Goal: Task Accomplishment & Management: Use online tool/utility

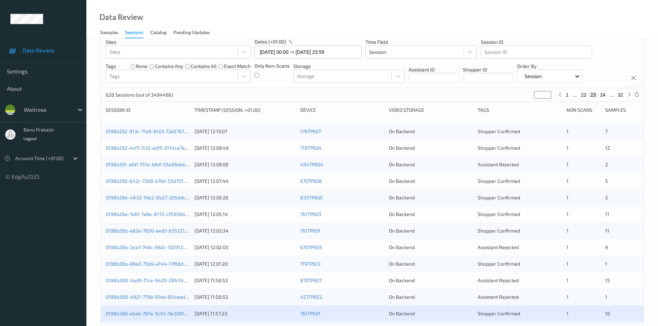
scroll to position [138, 0]
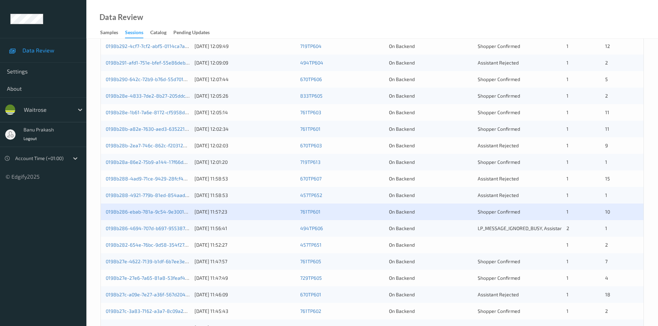
click at [572, 226] on div "2" at bounding box center [582, 228] width 33 height 7
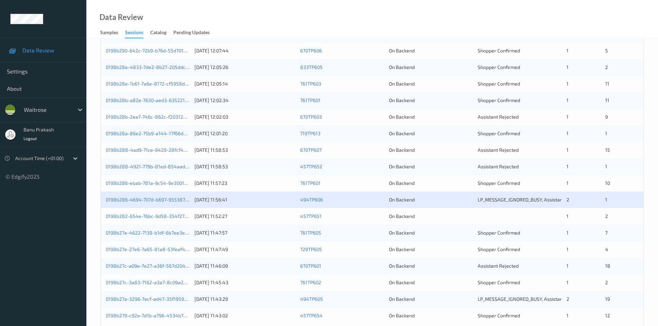
scroll to position [193, 0]
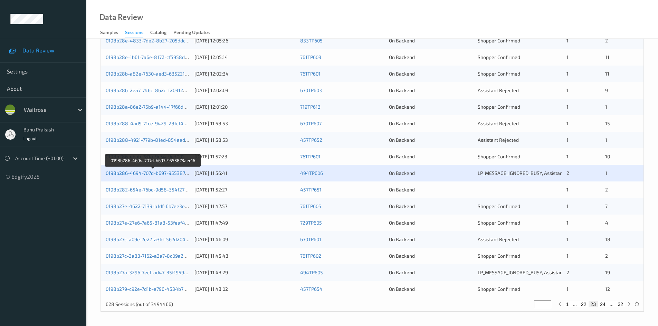
click at [178, 174] on link "0198b286-4694-707d-b697-9553873aec16" at bounding box center [153, 173] width 95 height 6
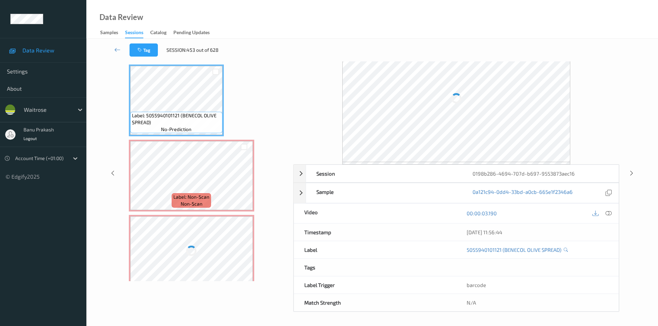
scroll to position [30, 0]
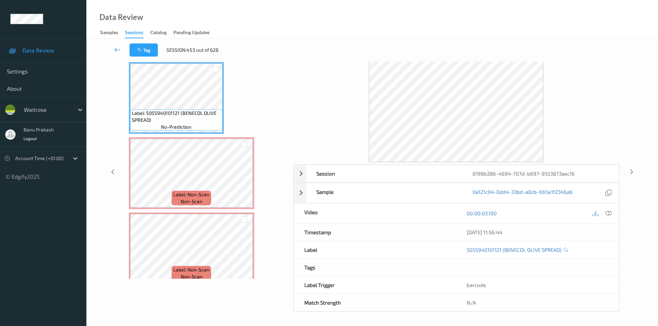
click at [115, 50] on icon at bounding box center [117, 49] width 6 height 7
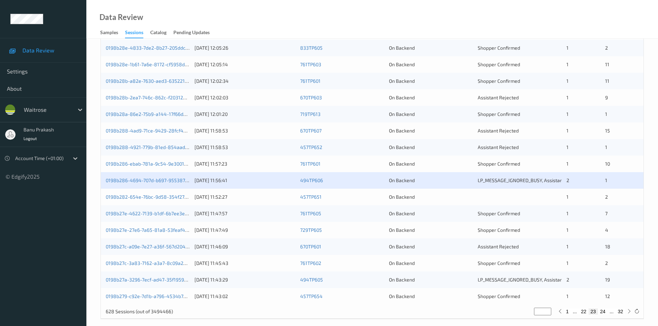
scroll to position [193, 0]
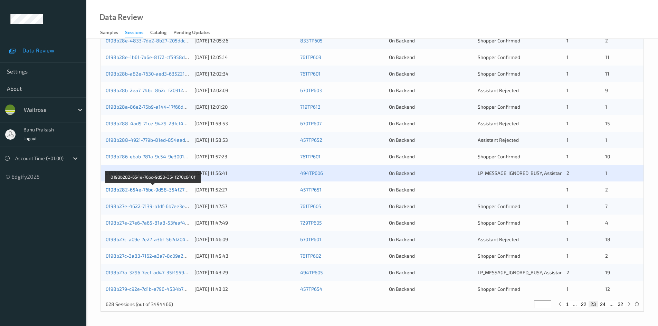
click at [180, 188] on link "0198b282-654e-76bc-9d58-354f270c640f" at bounding box center [153, 190] width 94 height 6
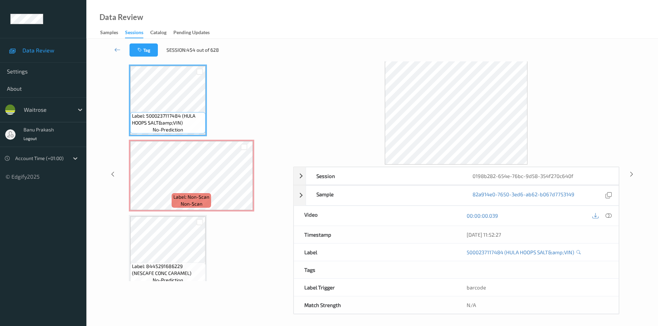
scroll to position [30, 0]
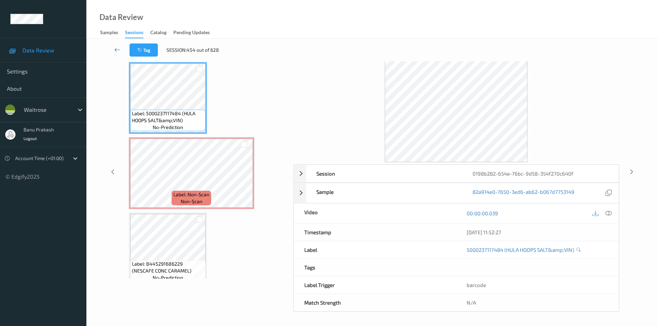
click at [116, 49] on icon at bounding box center [117, 49] width 6 height 7
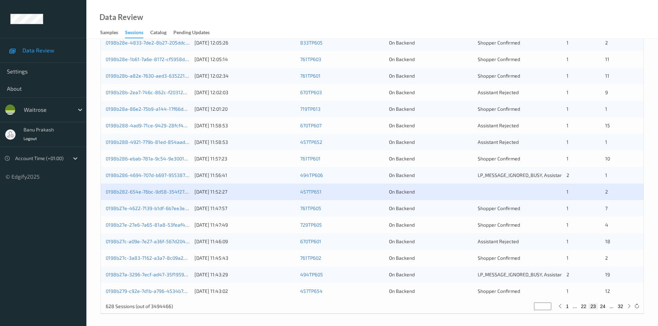
scroll to position [193, 0]
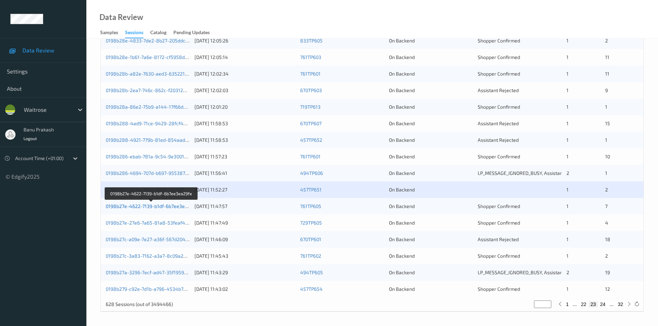
click at [166, 207] on link "0198b27e-4622-7139-b1df-6b7ee3ea29fe" at bounding box center [152, 206] width 92 height 6
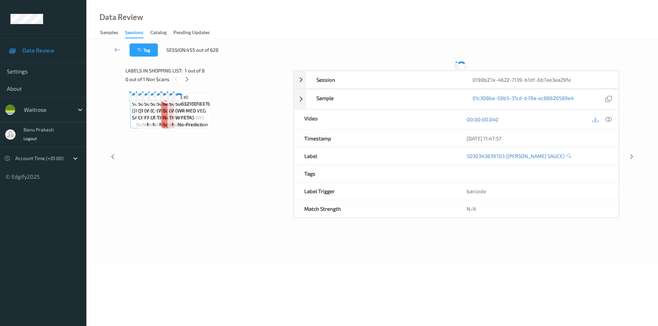
scroll to position [27, 0]
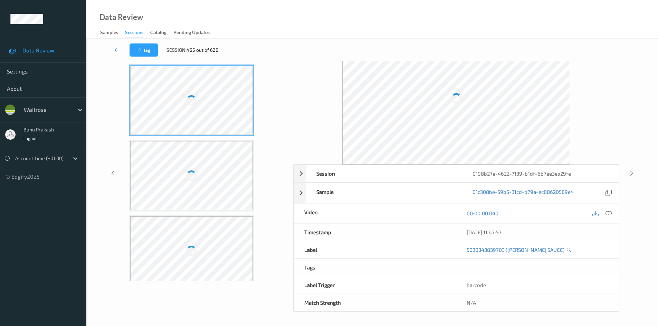
click at [116, 49] on icon at bounding box center [117, 49] width 6 height 7
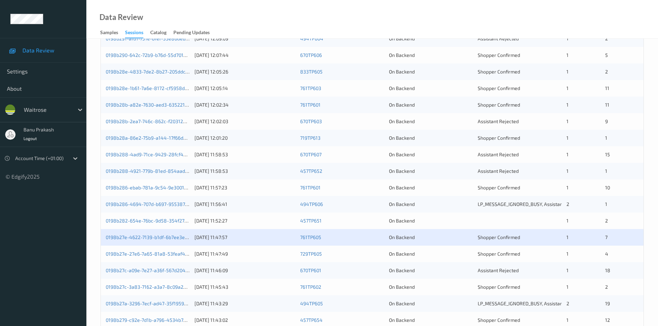
scroll to position [193, 0]
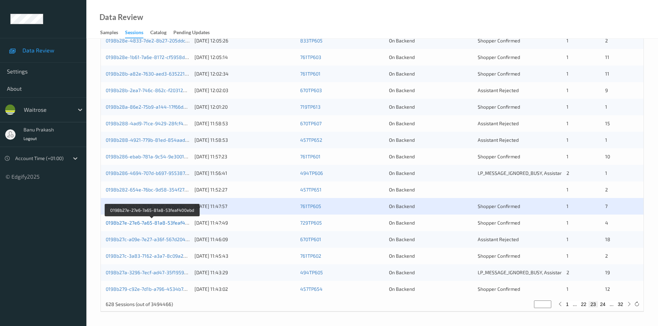
click at [173, 222] on link "0198b27e-27e6-7a65-81a8-53feaf400ebd" at bounding box center [152, 223] width 93 height 6
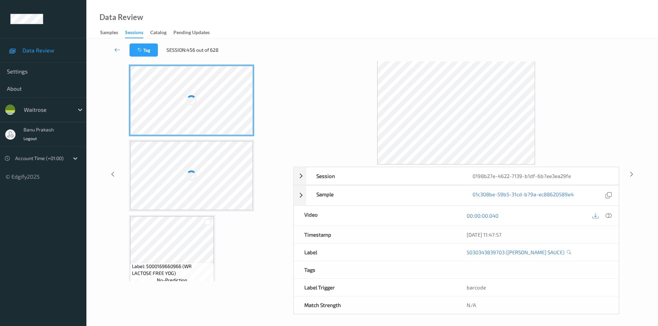
scroll to position [30, 0]
click at [116, 48] on icon at bounding box center [117, 49] width 6 height 7
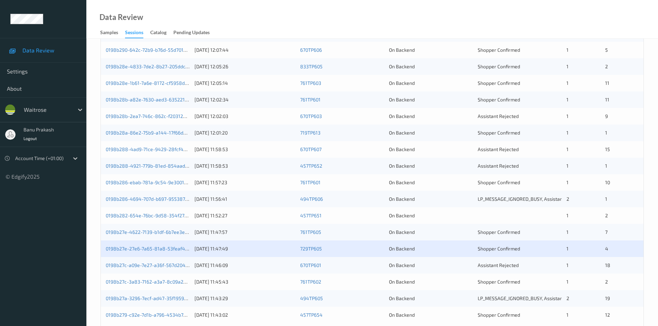
scroll to position [193, 0]
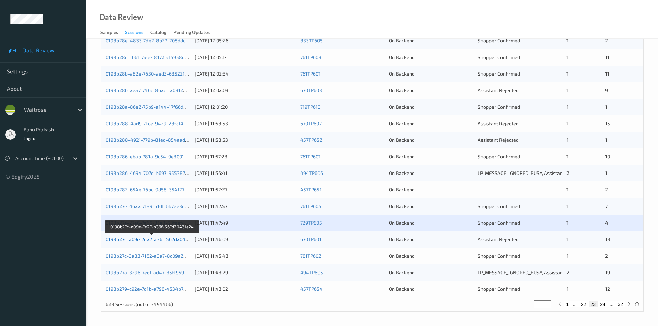
click at [149, 239] on link "0198b27c-a09e-7e27-a36f-567d20431e24" at bounding box center [152, 239] width 93 height 6
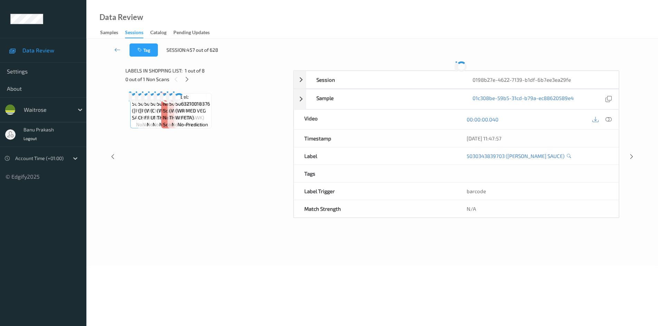
scroll to position [30, 0]
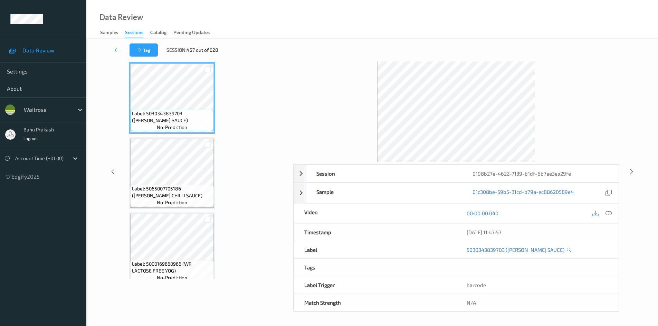
click at [117, 48] on icon at bounding box center [117, 49] width 6 height 7
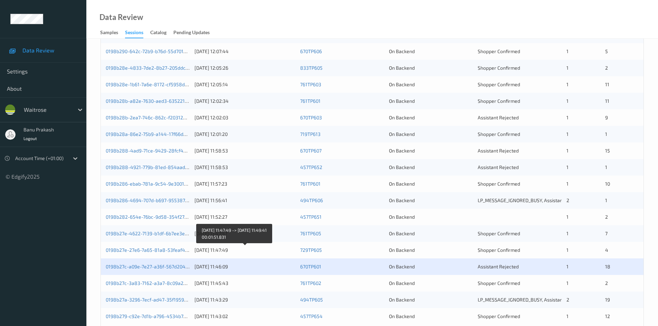
scroll to position [193, 0]
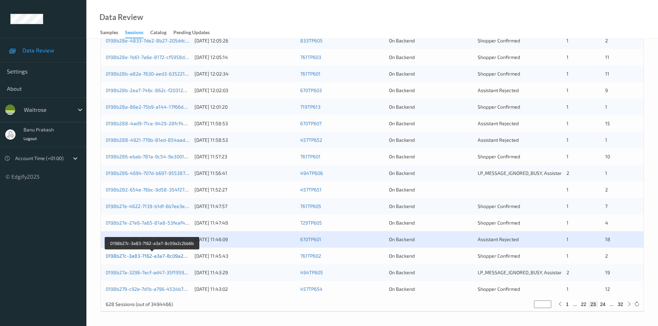
click at [134, 255] on link "0198b27c-3a83-7162-a3a7-8c09a2c2bb6b" at bounding box center [153, 256] width 94 height 6
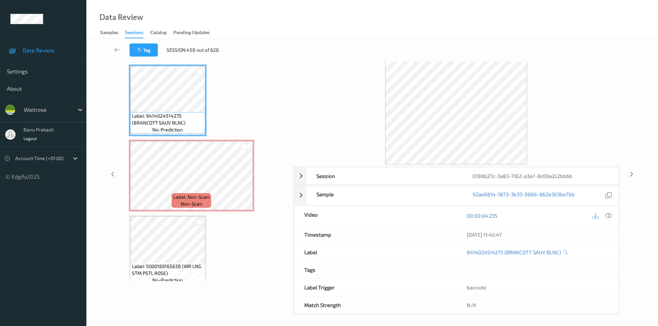
scroll to position [30, 0]
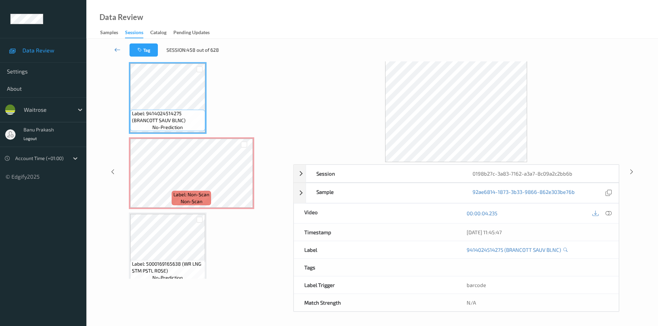
click at [116, 48] on icon at bounding box center [117, 49] width 6 height 7
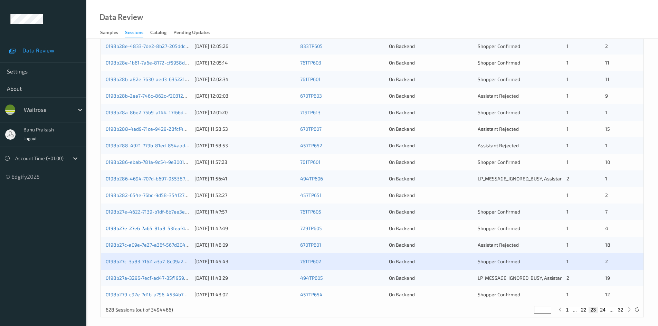
scroll to position [193, 0]
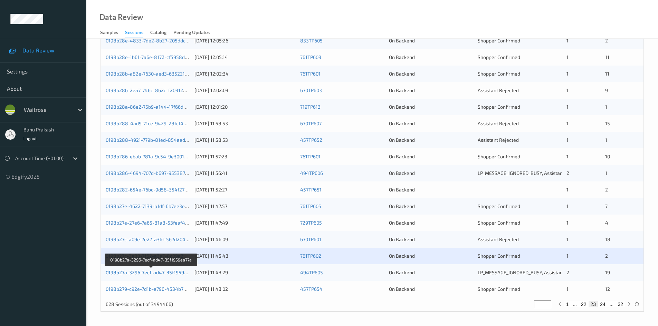
click at [147, 271] on link "0198b27a-3296-7ecf-ad47-35f1959ea77a" at bounding box center [151, 273] width 91 height 6
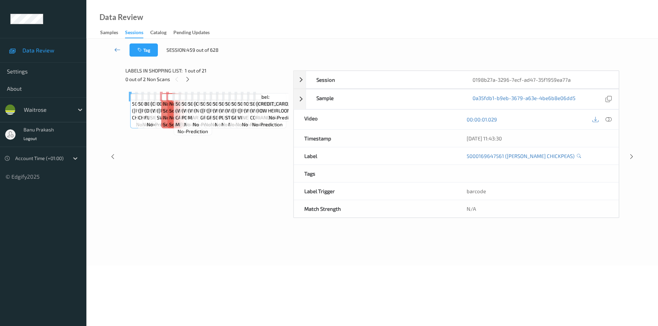
scroll to position [30, 0]
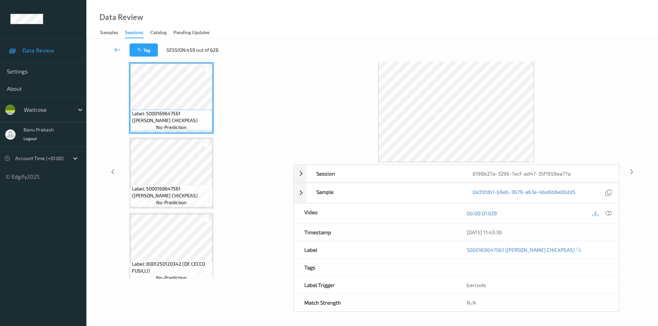
click at [118, 49] on icon at bounding box center [117, 49] width 6 height 7
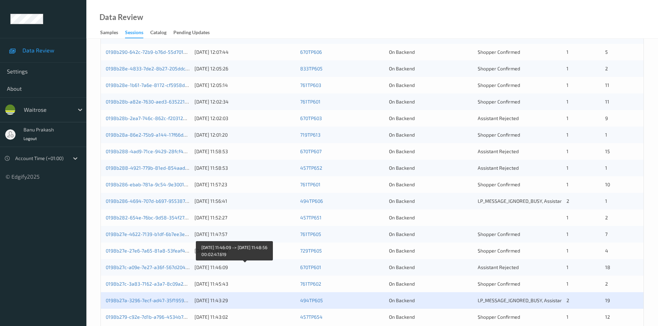
scroll to position [193, 0]
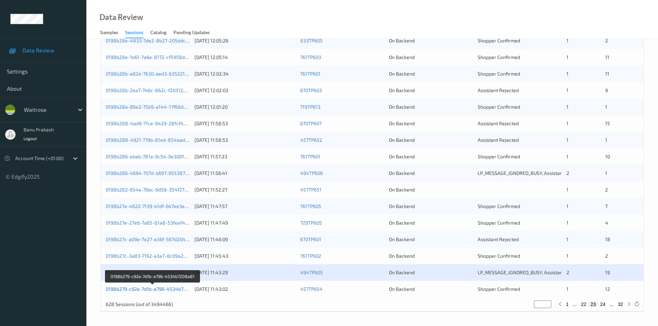
click at [125, 289] on link "0198b279-c92e-7d1b-a796-4534b7208a81" at bounding box center [153, 289] width 94 height 6
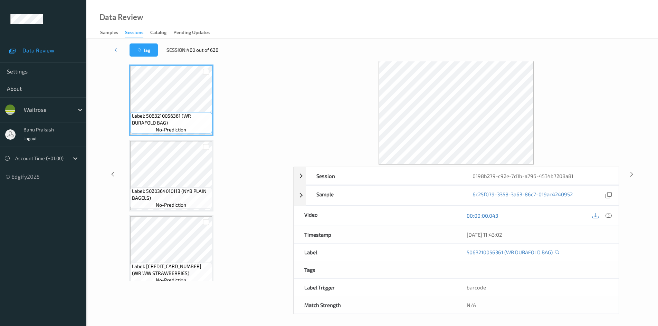
scroll to position [30, 0]
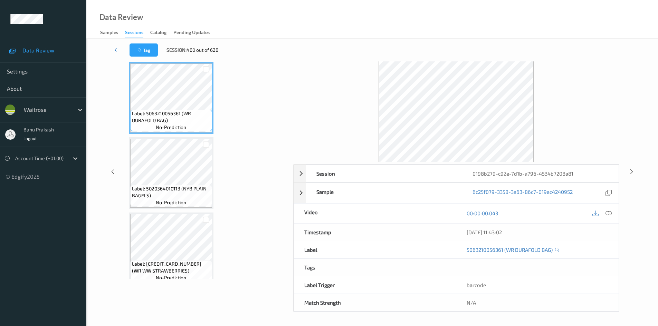
click at [115, 46] on link at bounding box center [117, 49] width 24 height 13
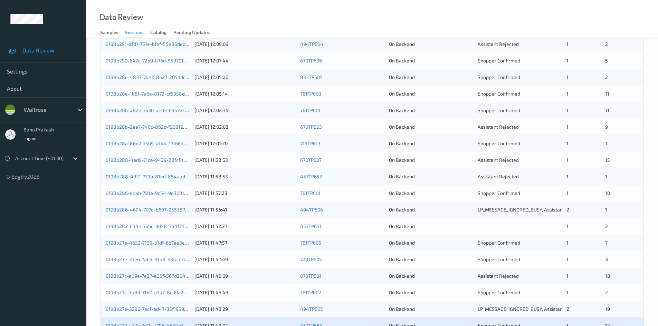
scroll to position [193, 0]
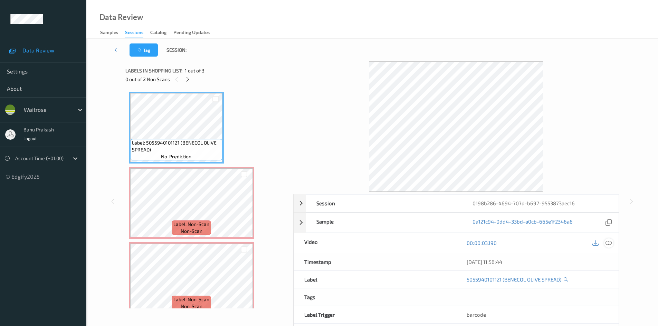
click at [611, 244] on icon at bounding box center [608, 243] width 6 height 6
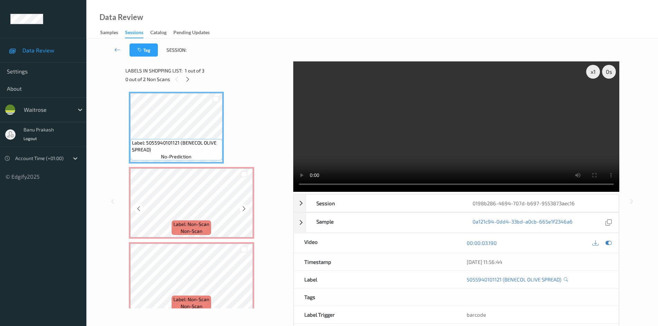
scroll to position [9, 0]
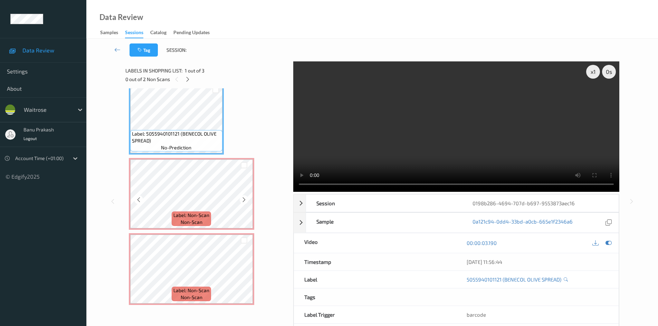
click at [174, 216] on span "Label: Non-Scan" at bounding box center [191, 215] width 36 height 7
click at [363, 137] on video at bounding box center [456, 126] width 326 height 130
click at [364, 159] on video at bounding box center [456, 126] width 326 height 130
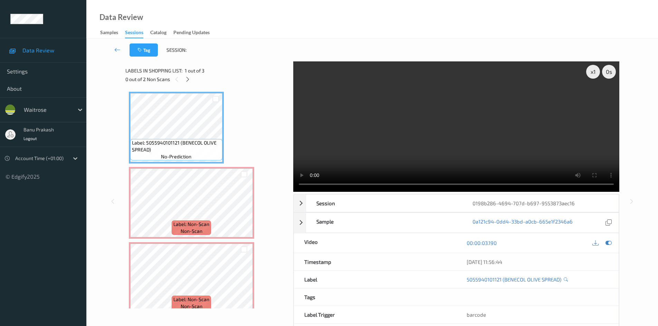
click at [350, 133] on video at bounding box center [456, 126] width 326 height 130
click at [355, 147] on video at bounding box center [456, 126] width 326 height 130
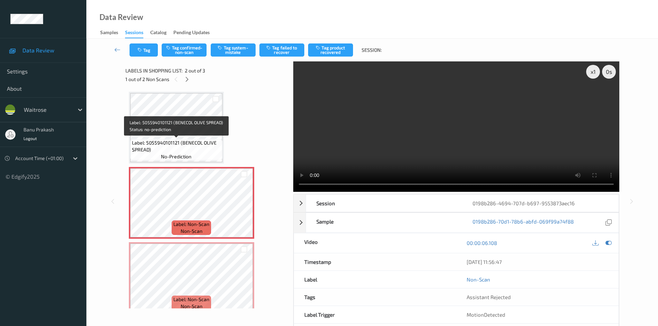
click at [171, 139] on span "Label: 5055940101121 (BENECOL OLIVE SPREAD)" at bounding box center [176, 146] width 89 height 14
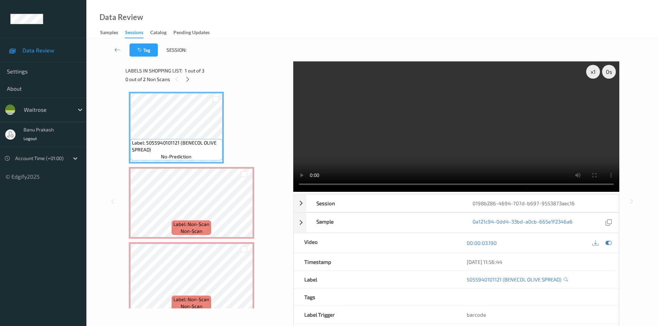
click at [342, 145] on video at bounding box center [456, 126] width 326 height 130
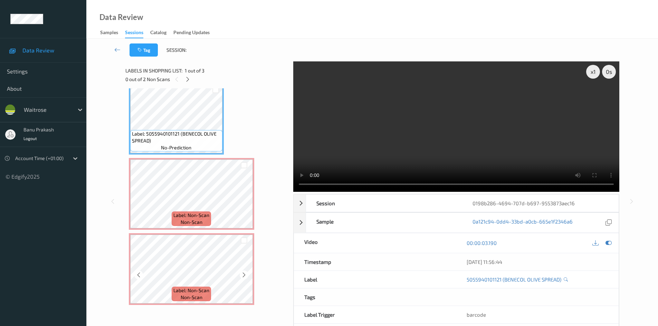
scroll to position [30, 0]
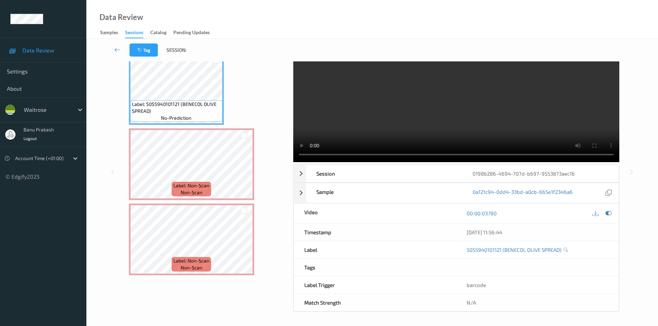
click at [348, 125] on video at bounding box center [456, 97] width 326 height 130
click at [159, 201] on div "Label: 5055940101121 (BENECOL OLIVE SPREAD) no-prediction Label: Non-Scan non-s…" at bounding box center [207, 164] width 156 height 222
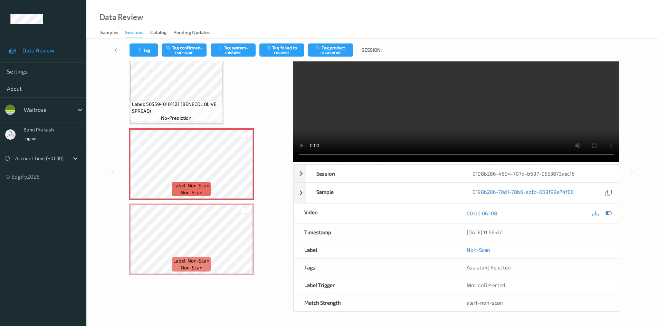
click at [475, 80] on video at bounding box center [456, 97] width 326 height 130
click at [406, 111] on video at bounding box center [456, 97] width 326 height 130
click at [247, 244] on div at bounding box center [244, 245] width 9 height 9
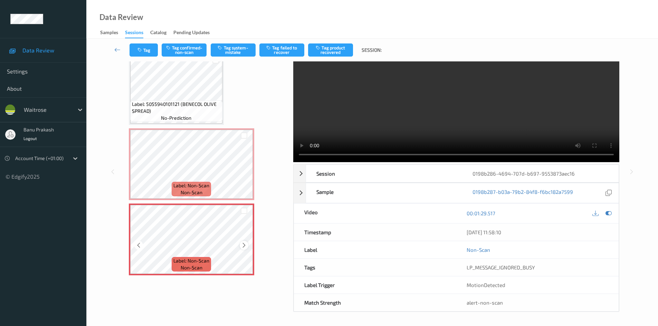
click at [244, 244] on icon at bounding box center [244, 245] width 6 height 6
click at [468, 127] on video at bounding box center [456, 97] width 326 height 130
click at [354, 124] on video at bounding box center [456, 97] width 326 height 130
click at [369, 126] on video at bounding box center [456, 97] width 326 height 130
click at [445, 106] on video at bounding box center [456, 97] width 326 height 130
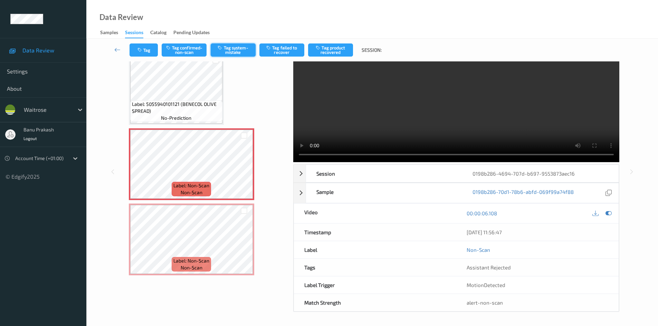
click at [242, 51] on button "Tag system-mistake" at bounding box center [233, 49] width 45 height 13
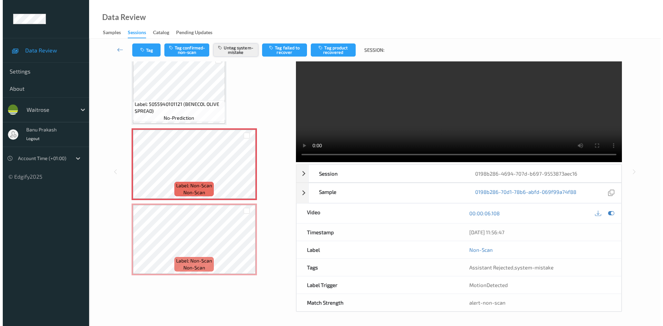
scroll to position [0, 0]
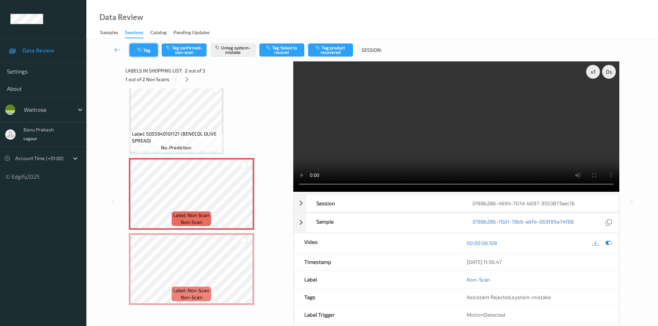
click at [142, 50] on icon "button" at bounding box center [140, 50] width 6 height 5
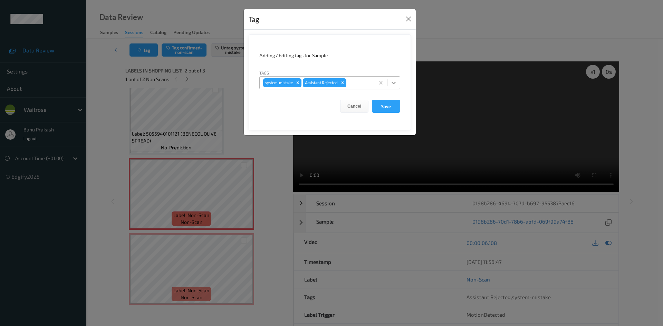
click at [392, 83] on icon at bounding box center [393, 82] width 7 height 7
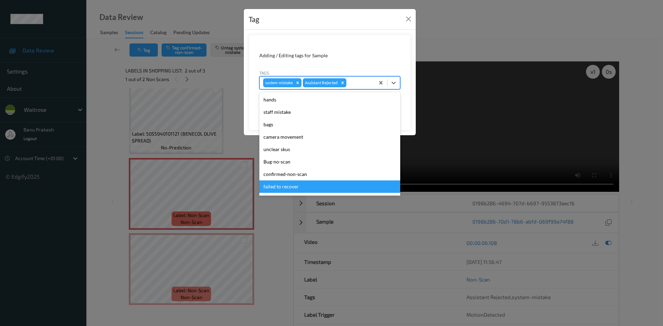
scroll to position [104, 0]
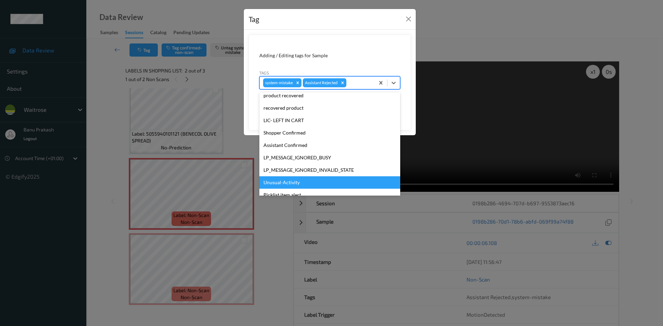
click at [321, 183] on div "Unusual-Activity" at bounding box center [329, 182] width 141 height 12
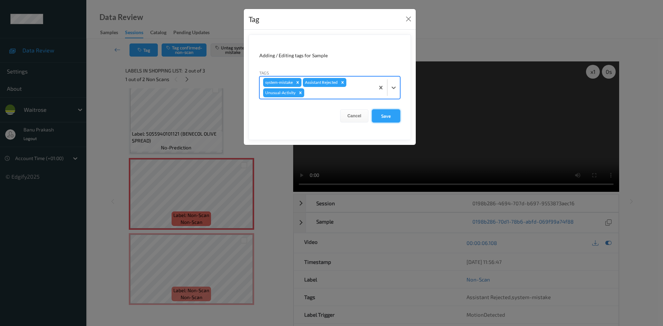
click at [385, 113] on button "Save" at bounding box center [386, 115] width 28 height 13
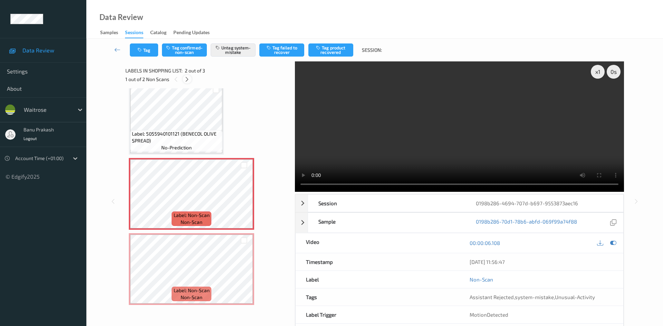
click at [183, 79] on div at bounding box center [187, 79] width 9 height 9
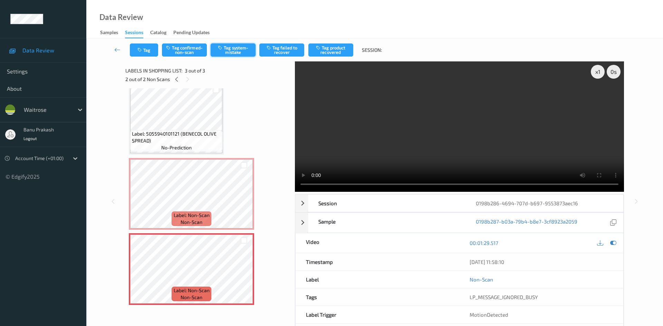
click at [233, 48] on button "Tag system-mistake" at bounding box center [233, 49] width 45 height 13
click at [231, 52] on button "Tag system-mistake" at bounding box center [233, 49] width 45 height 13
click at [178, 78] on icon at bounding box center [177, 79] width 6 height 6
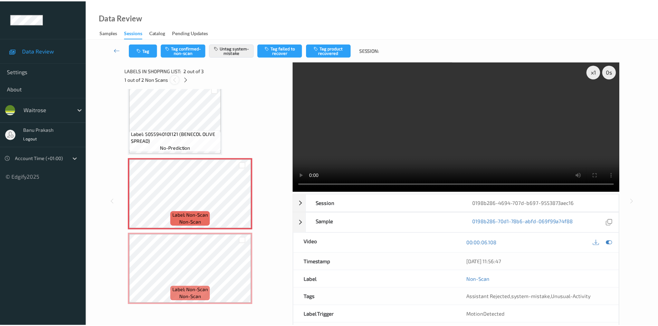
scroll to position [3, 0]
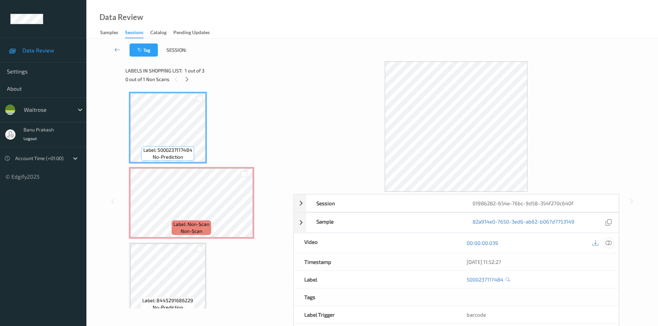
click at [608, 241] on icon at bounding box center [608, 243] width 6 height 6
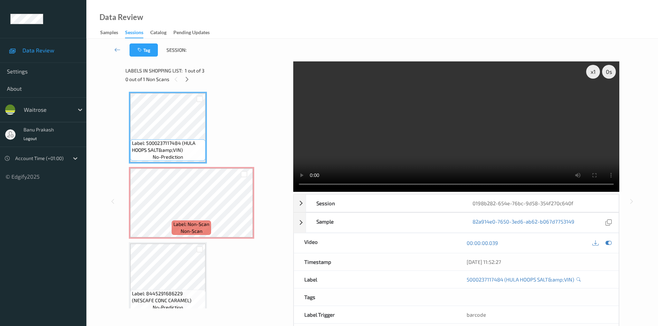
click at [505, 133] on video at bounding box center [456, 126] width 326 height 130
click at [336, 85] on video at bounding box center [456, 126] width 326 height 130
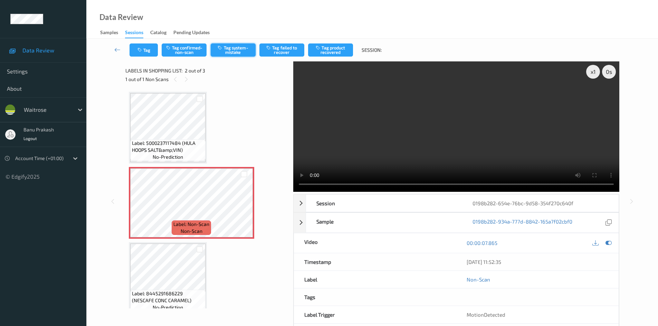
click at [226, 50] on button "Tag system-mistake" at bounding box center [233, 49] width 45 height 13
click at [229, 50] on button "Tag system-mistake" at bounding box center [233, 49] width 45 height 13
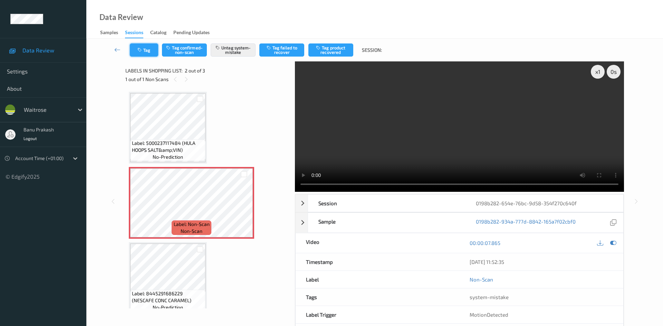
click at [153, 50] on button "Tag" at bounding box center [144, 49] width 28 height 13
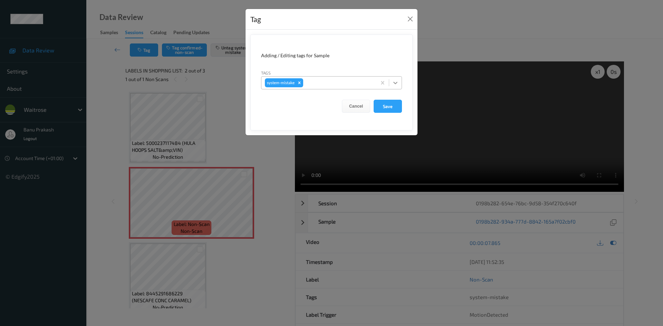
click at [397, 81] on icon at bounding box center [395, 82] width 7 height 7
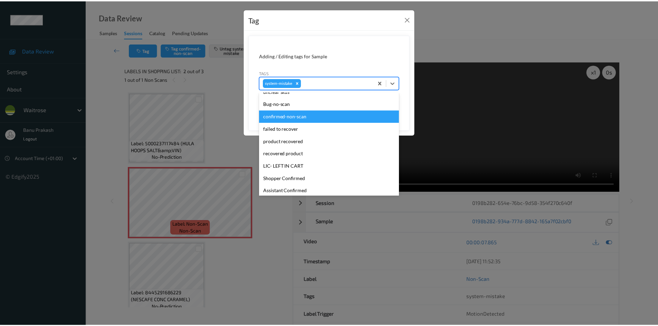
scroll to position [104, 0]
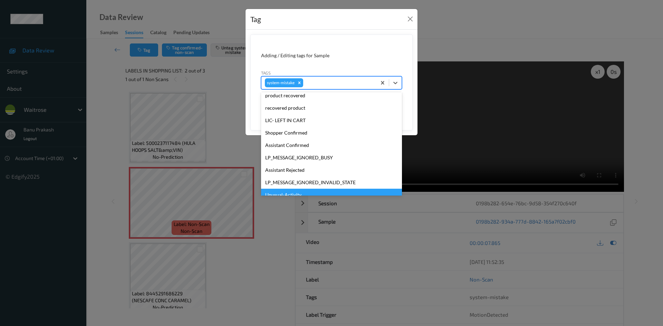
click at [291, 192] on div "Unusual-Activity" at bounding box center [331, 195] width 141 height 12
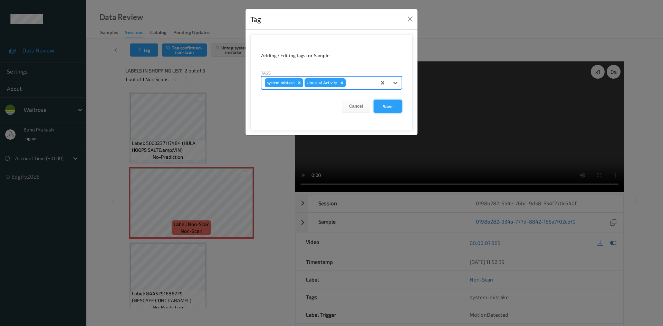
click at [393, 104] on button "Save" at bounding box center [387, 106] width 28 height 13
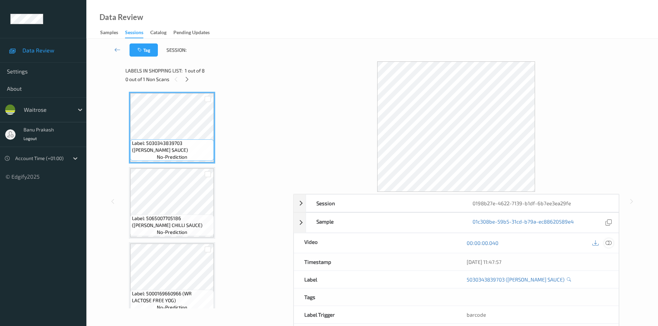
click at [610, 241] on icon at bounding box center [608, 243] width 6 height 6
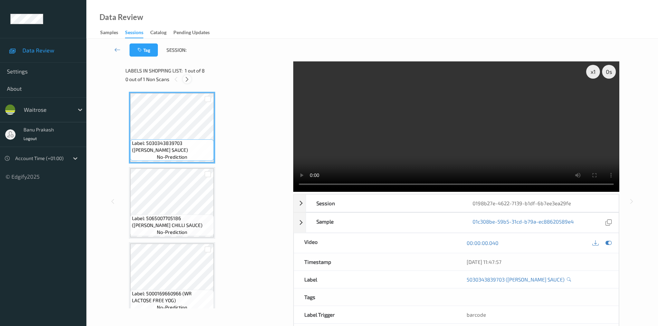
click at [186, 78] on icon at bounding box center [187, 79] width 6 height 6
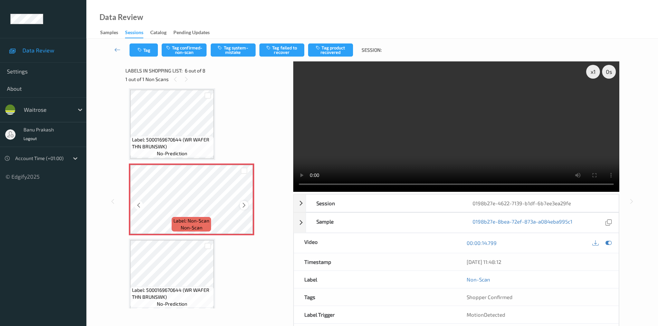
click at [241, 205] on icon at bounding box center [244, 205] width 6 height 6
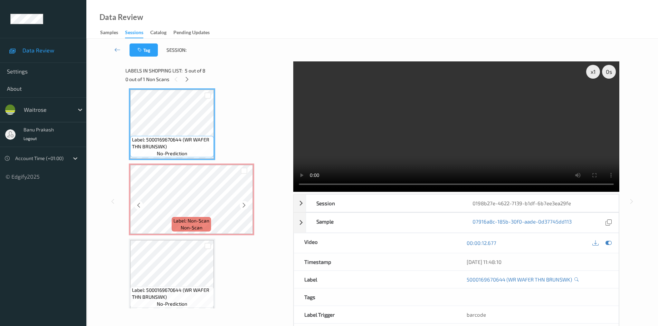
scroll to position [270, 0]
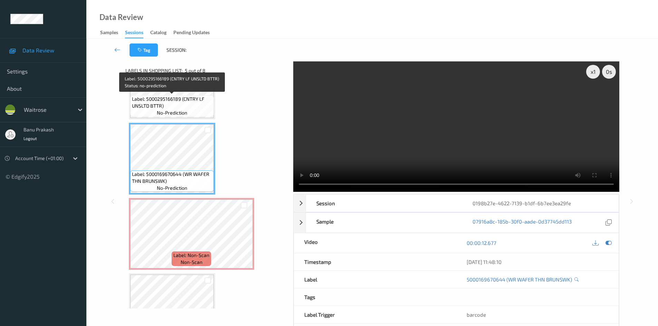
click at [193, 96] on span "Label: 5000295166189 (CNTRY LF UNSLTD BTTR)" at bounding box center [172, 103] width 80 height 14
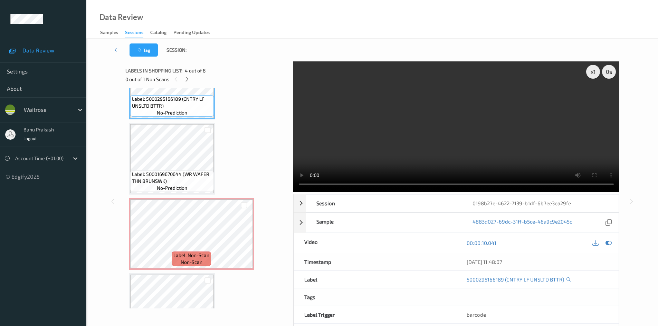
click at [418, 113] on video at bounding box center [456, 126] width 326 height 130
click at [389, 150] on video at bounding box center [456, 126] width 326 height 130
click at [413, 128] on video at bounding box center [456, 126] width 326 height 130
click at [456, 140] on video at bounding box center [456, 126] width 326 height 130
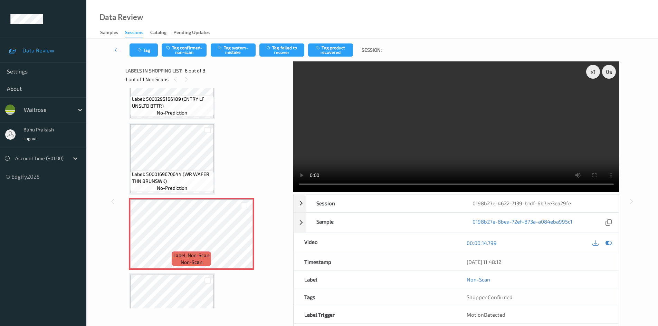
click at [441, 137] on video at bounding box center [456, 126] width 326 height 130
click at [539, 163] on video at bounding box center [456, 126] width 326 height 130
click at [181, 47] on button "Tag confirmed-non-scan" at bounding box center [184, 49] width 45 height 13
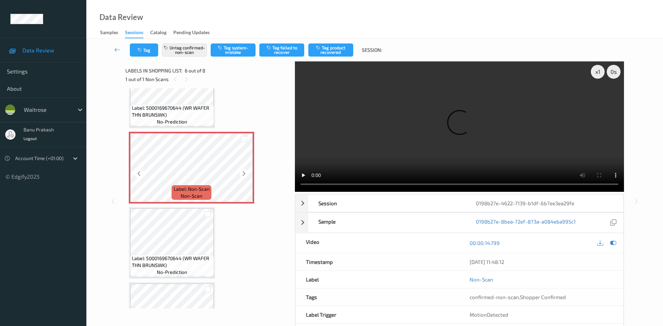
scroll to position [339, 0]
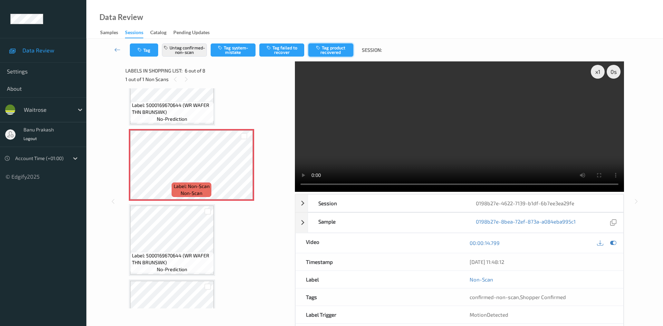
click at [339, 52] on button "Tag product recovered" at bounding box center [330, 49] width 45 height 13
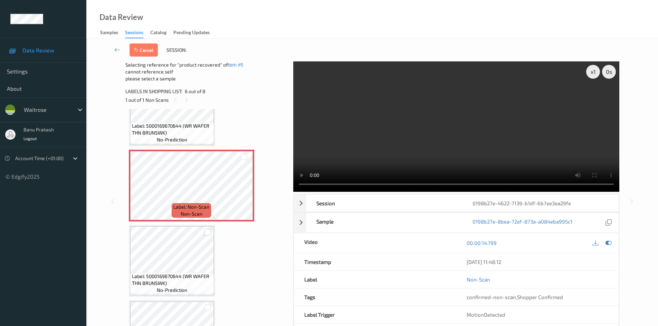
click at [207, 230] on div at bounding box center [207, 232] width 7 height 7
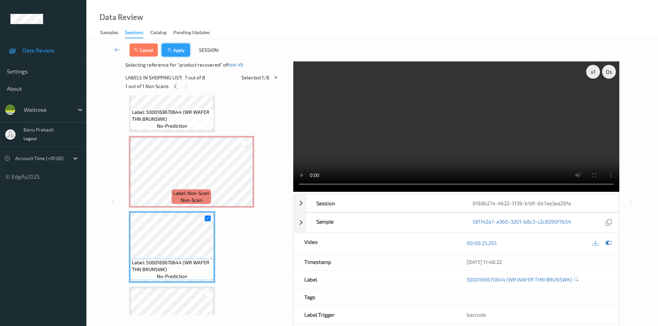
click at [169, 49] on icon "button" at bounding box center [170, 50] width 6 height 5
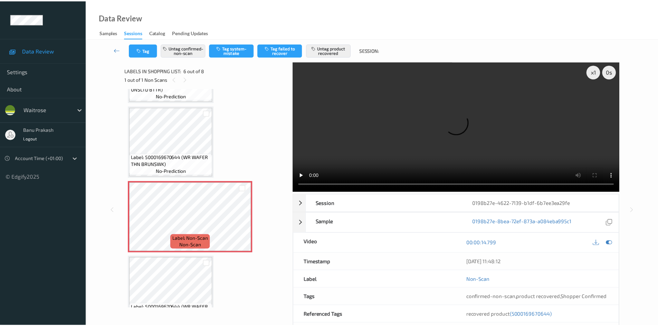
scroll to position [270, 0]
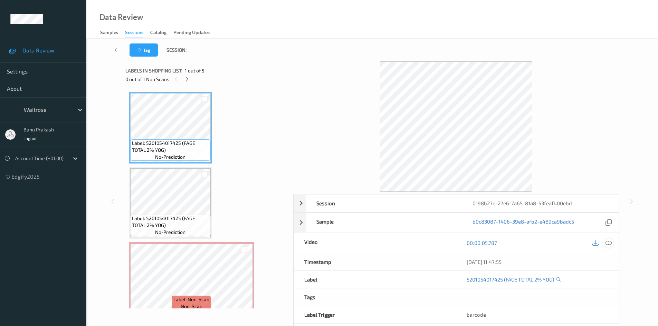
click at [610, 242] on icon at bounding box center [608, 243] width 6 height 6
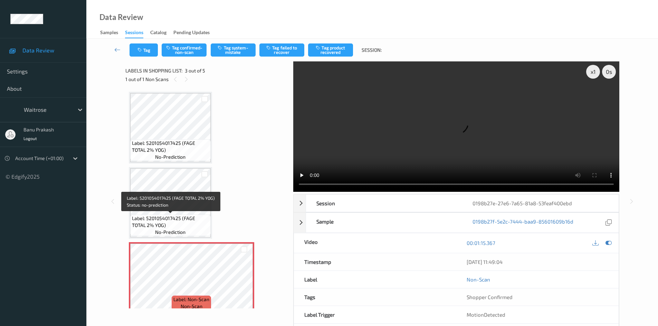
click at [180, 217] on span "Label: 5201054017425 (FAGE TOTAL 2% YOG)" at bounding box center [170, 222] width 77 height 14
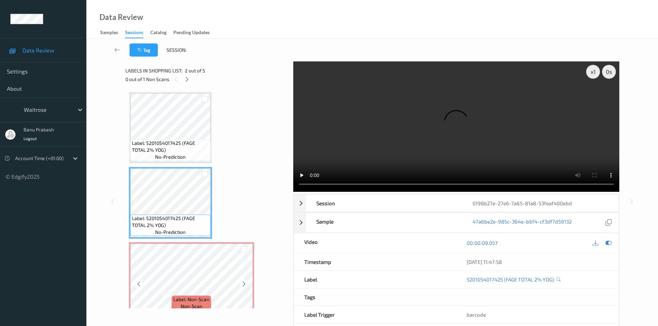
scroll to position [35, 0]
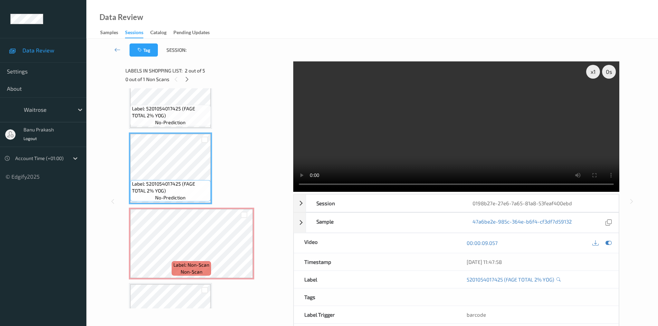
click at [384, 140] on video at bounding box center [456, 126] width 326 height 130
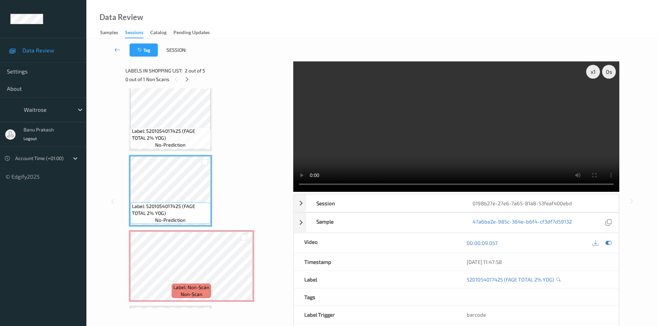
scroll to position [0, 0]
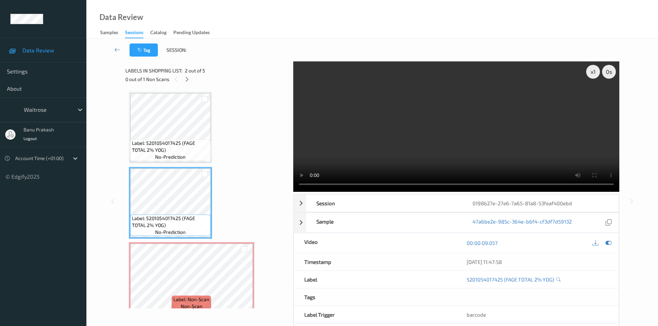
click at [451, 108] on video at bounding box center [456, 126] width 326 height 130
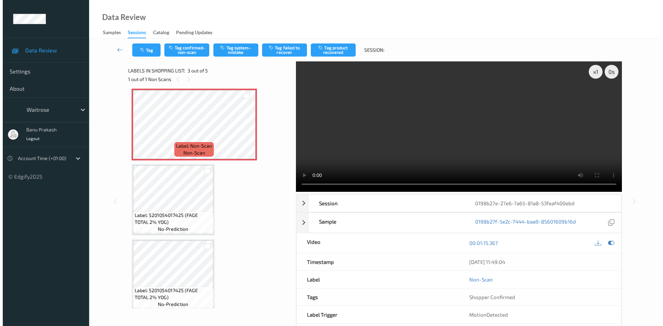
scroll to position [159, 0]
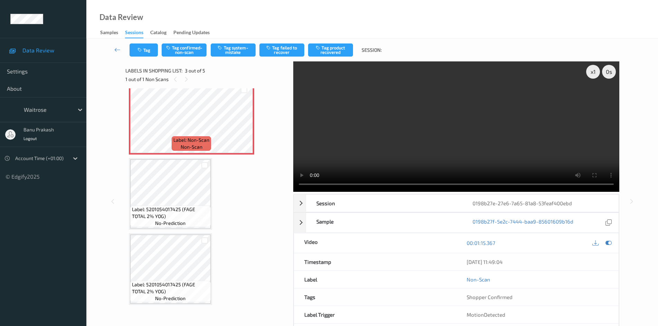
click at [165, 221] on span "no-prediction" at bounding box center [170, 223] width 30 height 7
click at [227, 47] on button "Tag system-mistake" at bounding box center [233, 49] width 45 height 13
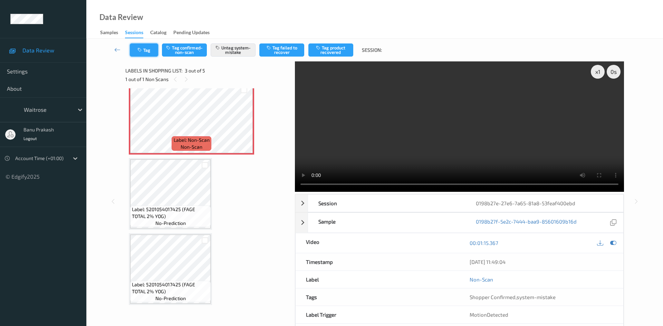
click at [153, 50] on button "Tag" at bounding box center [144, 49] width 28 height 13
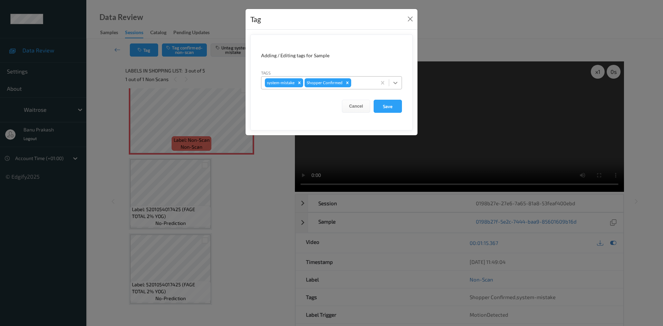
click at [400, 80] on div at bounding box center [395, 83] width 12 height 12
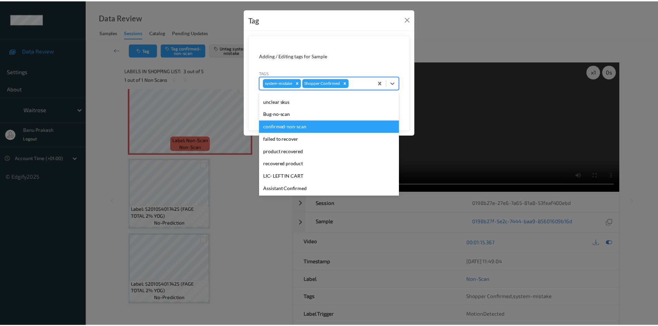
scroll to position [135, 0]
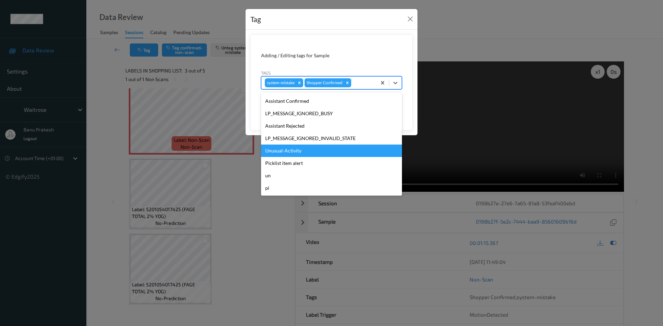
click at [312, 153] on div "Unusual-Activity" at bounding box center [331, 151] width 141 height 12
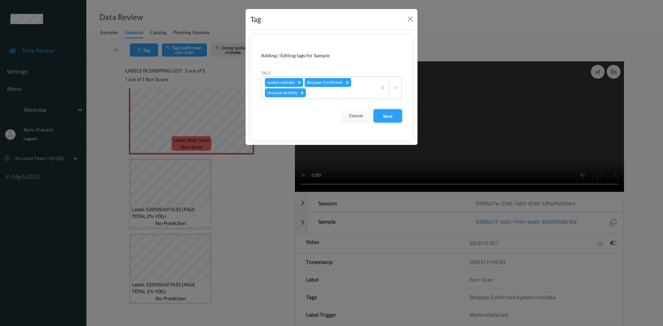
click at [398, 115] on button "Save" at bounding box center [387, 115] width 28 height 13
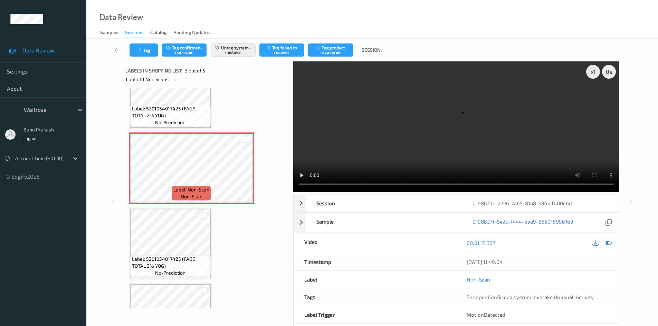
scroll to position [90, 0]
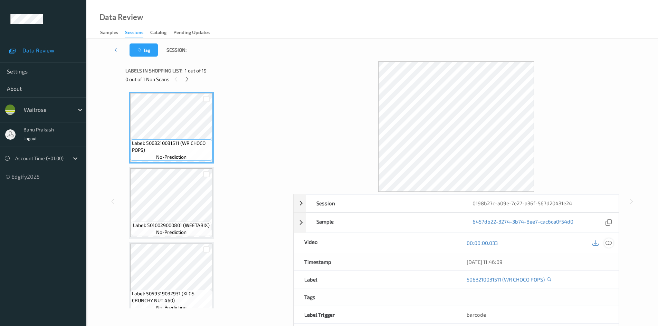
click at [611, 242] on div at bounding box center [608, 243] width 9 height 9
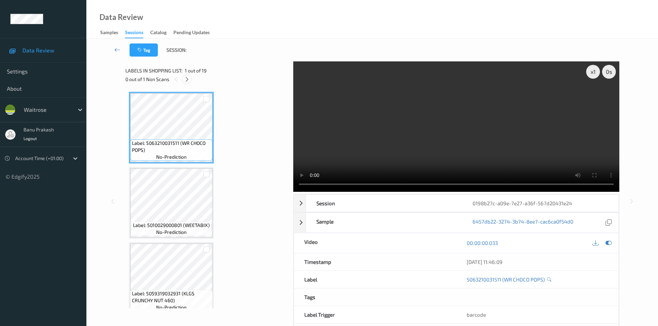
click at [190, 80] on div at bounding box center [187, 79] width 9 height 9
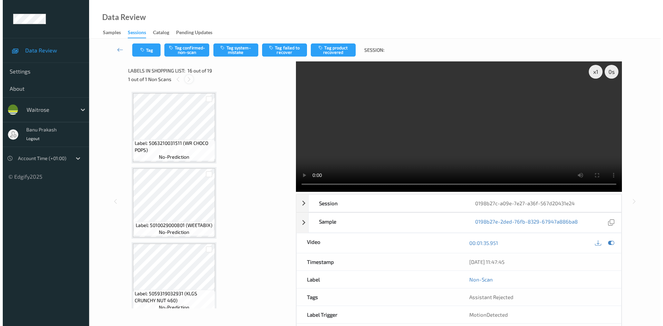
scroll to position [1057, 0]
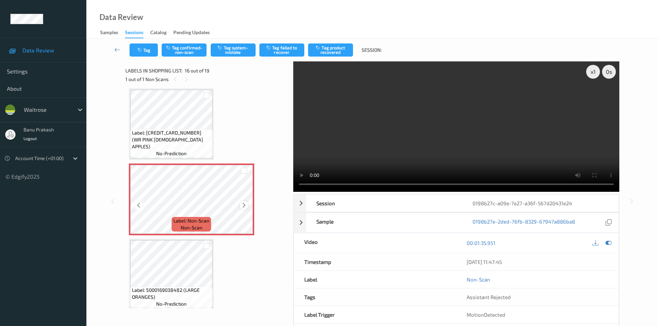
click at [242, 205] on icon at bounding box center [244, 205] width 6 height 6
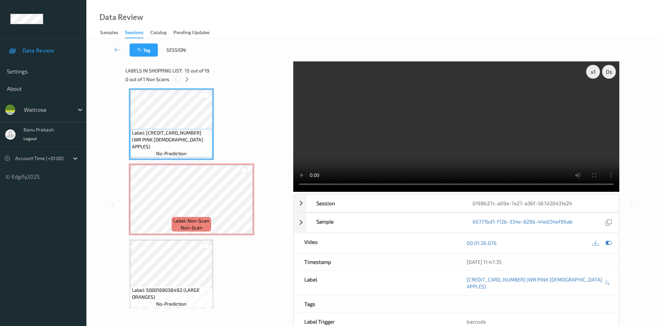
click at [396, 91] on video at bounding box center [456, 126] width 326 height 130
click at [440, 156] on video at bounding box center [456, 126] width 326 height 130
click at [457, 127] on video at bounding box center [456, 126] width 326 height 130
click at [408, 150] on video at bounding box center [456, 126] width 326 height 130
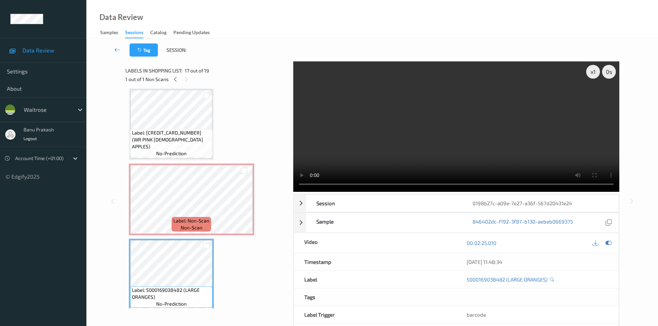
click at [495, 115] on video at bounding box center [456, 126] width 326 height 130
click at [446, 148] on video at bounding box center [456, 126] width 326 height 130
click at [563, 138] on video at bounding box center [456, 126] width 326 height 130
click at [469, 126] on video at bounding box center [456, 126] width 326 height 130
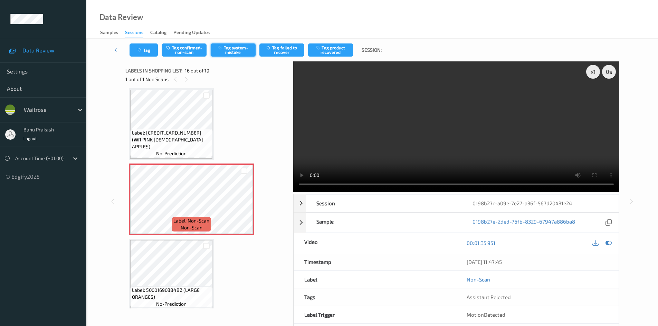
click at [241, 52] on button "Tag system-mistake" at bounding box center [233, 49] width 45 height 13
click at [139, 50] on icon "button" at bounding box center [140, 50] width 6 height 5
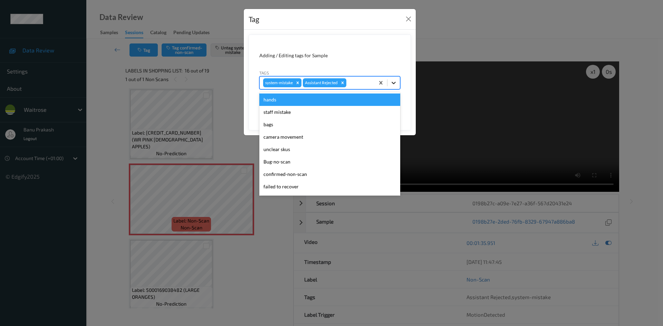
click at [390, 82] on icon at bounding box center [393, 82] width 7 height 7
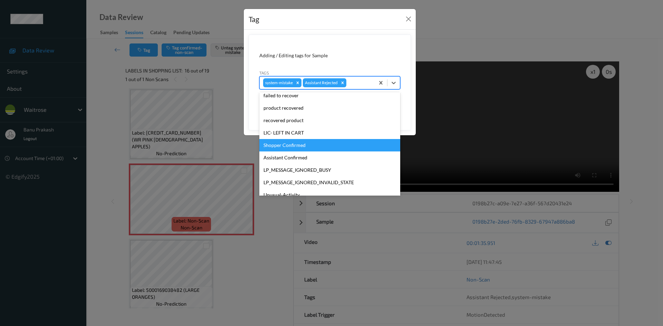
scroll to position [135, 0]
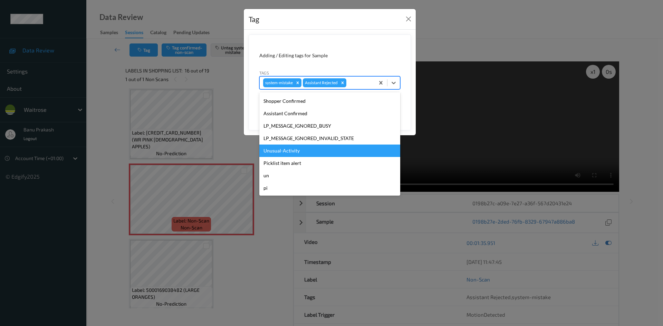
click at [315, 148] on div "Unusual-Activity" at bounding box center [329, 151] width 141 height 12
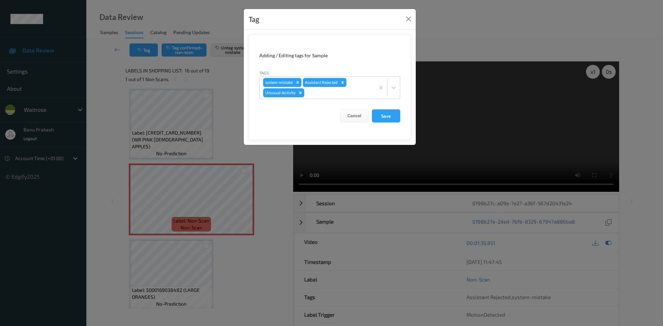
click at [385, 109] on form "Adding / Editing tags for Sample Tags system-mistake Assistant Rejected Unusual…" at bounding box center [330, 88] width 162 height 106
click at [381, 114] on button "Save" at bounding box center [386, 115] width 28 height 13
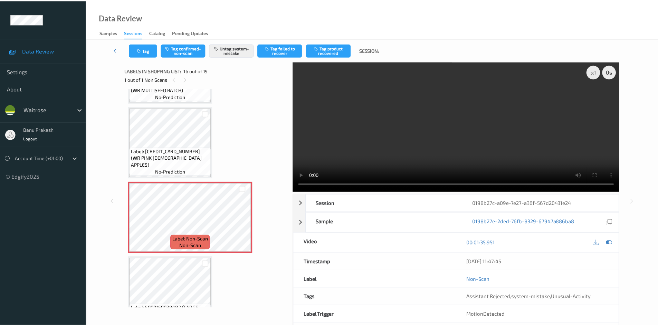
scroll to position [1022, 0]
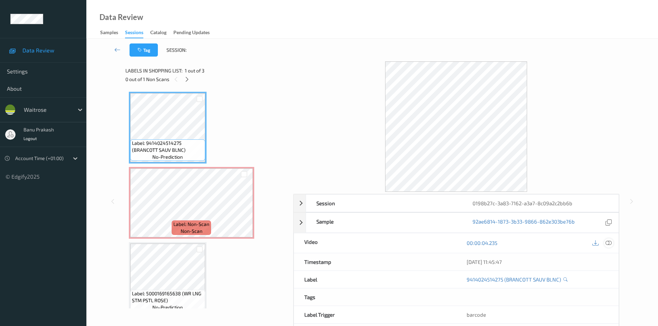
click at [610, 241] on icon at bounding box center [608, 243] width 6 height 6
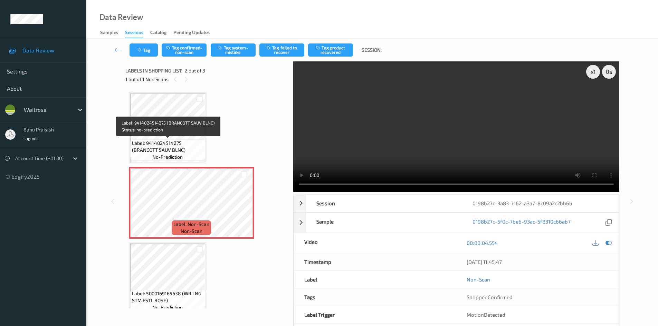
click at [173, 143] on span "Label: 9414024514275 (BRANCOTT SAUV BLNC)" at bounding box center [167, 147] width 71 height 14
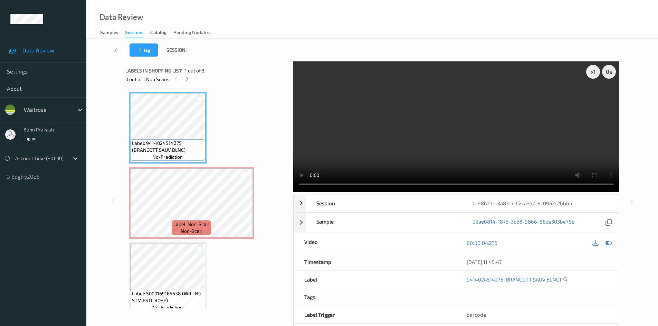
click at [425, 149] on video at bounding box center [456, 126] width 326 height 130
click at [399, 146] on video at bounding box center [456, 126] width 326 height 130
click at [242, 210] on icon at bounding box center [244, 209] width 6 height 6
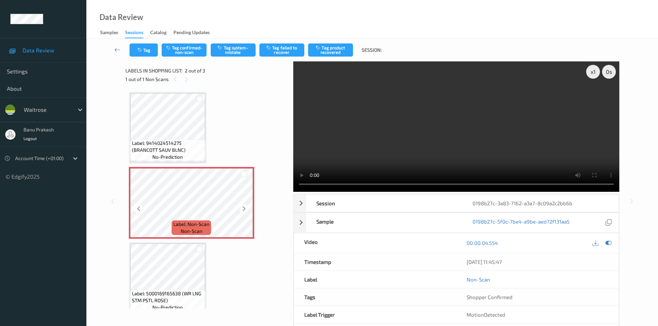
click at [242, 210] on icon at bounding box center [244, 209] width 6 height 6
click at [430, 140] on video at bounding box center [456, 126] width 326 height 130
click at [428, 151] on video at bounding box center [456, 126] width 326 height 130
click at [239, 47] on button "Tag system-mistake" at bounding box center [233, 49] width 45 height 13
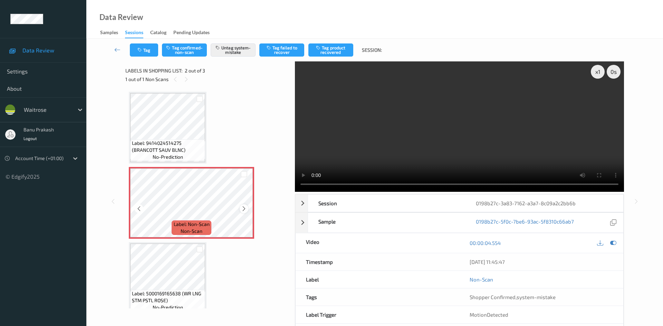
click at [246, 207] on icon at bounding box center [244, 209] width 6 height 6
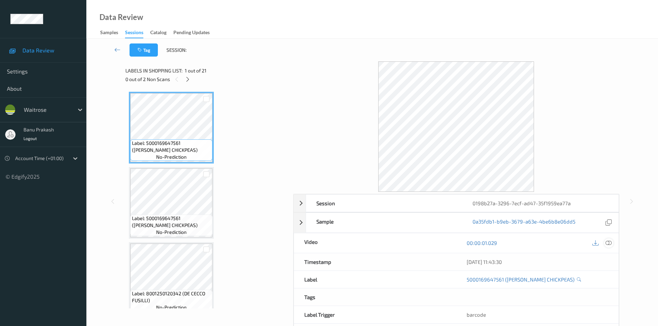
click at [605, 243] on icon at bounding box center [608, 243] width 6 height 6
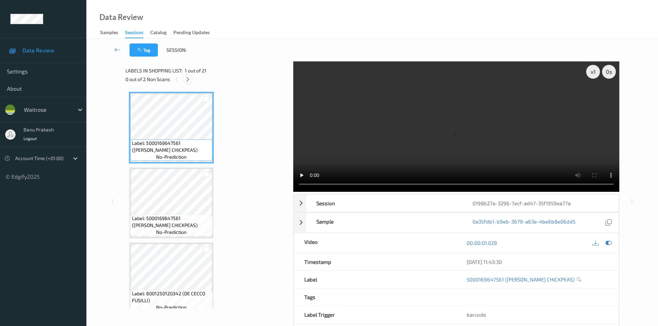
click at [187, 81] on icon at bounding box center [188, 79] width 6 height 6
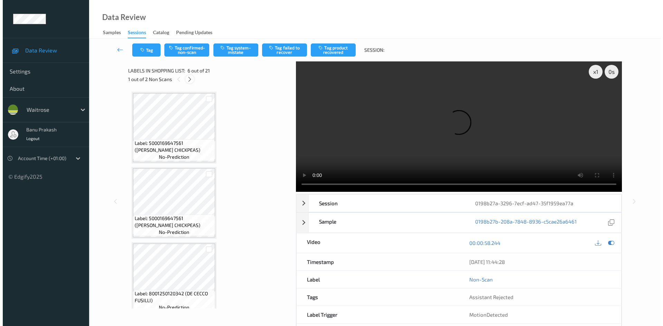
scroll to position [304, 0]
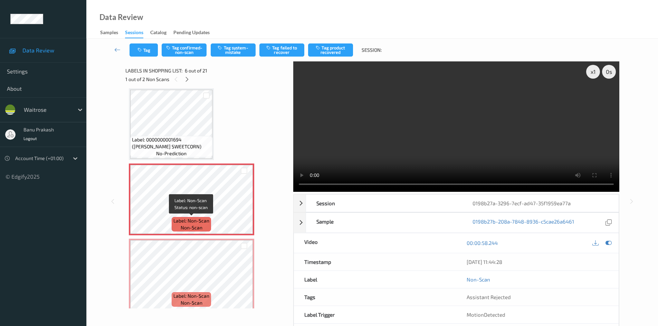
click at [187, 217] on span "Label: Non-Scan" at bounding box center [191, 220] width 36 height 7
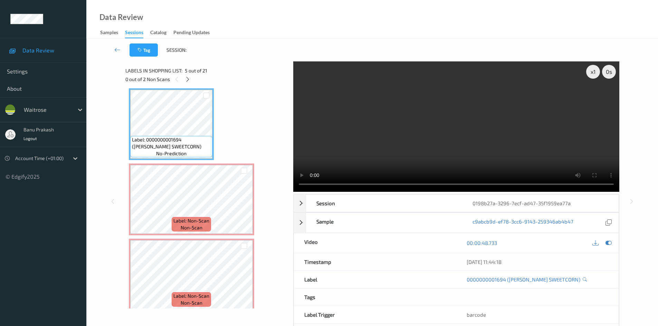
click at [399, 121] on video at bounding box center [456, 126] width 326 height 130
click at [414, 140] on video at bounding box center [456, 126] width 326 height 130
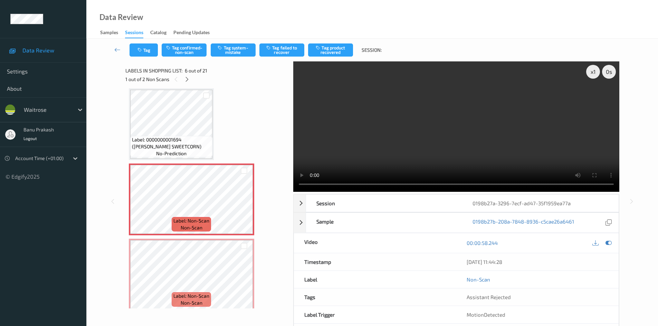
click at [508, 132] on video at bounding box center [456, 126] width 326 height 130
click at [488, 129] on video at bounding box center [456, 126] width 326 height 130
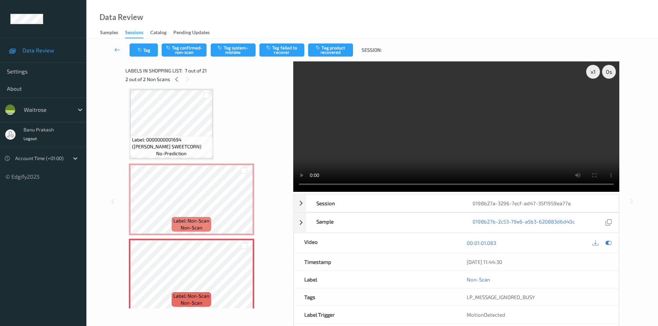
click at [429, 129] on video at bounding box center [456, 126] width 326 height 130
click at [428, 129] on video at bounding box center [456, 126] width 326 height 130
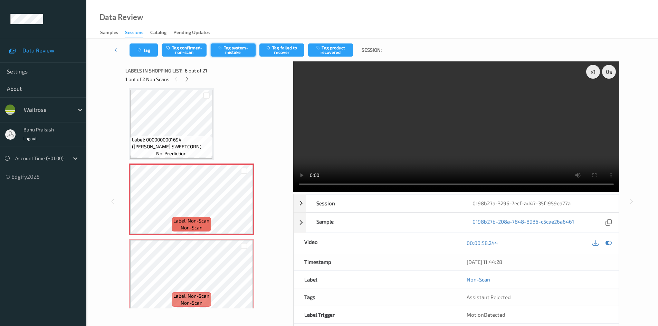
click at [239, 50] on button "Tag system-mistake" at bounding box center [233, 49] width 45 height 13
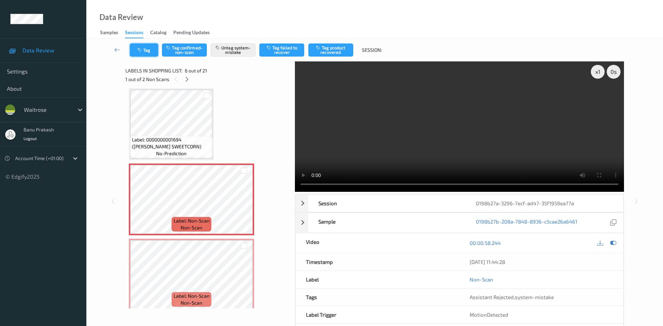
click at [141, 49] on icon "button" at bounding box center [140, 50] width 6 height 5
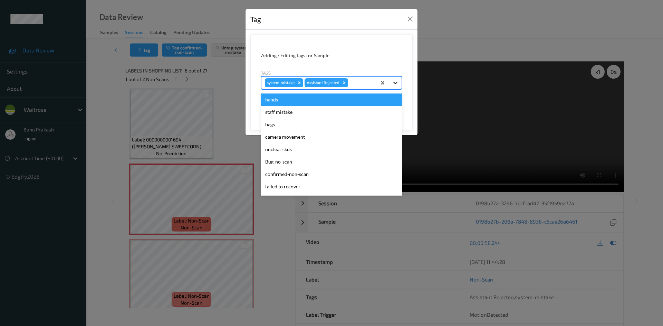
click at [399, 83] on div at bounding box center [395, 83] width 12 height 12
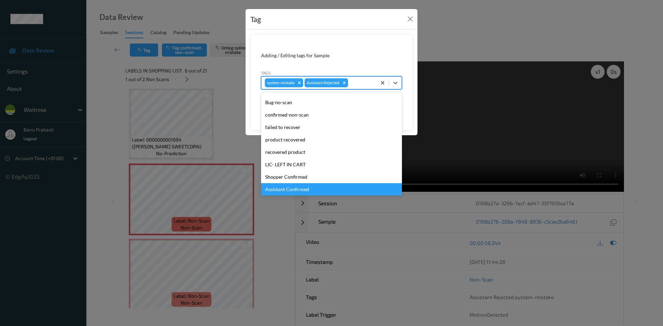
scroll to position [104, 0]
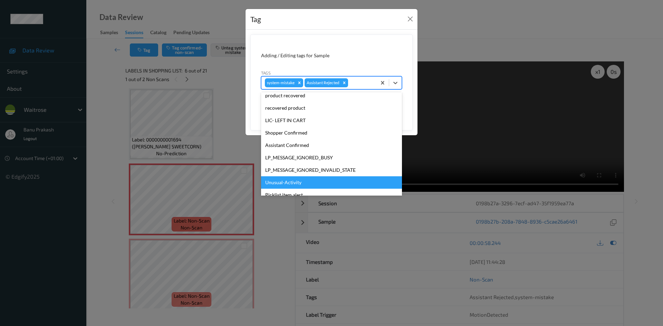
click at [310, 184] on div "Unusual-Activity" at bounding box center [331, 182] width 141 height 12
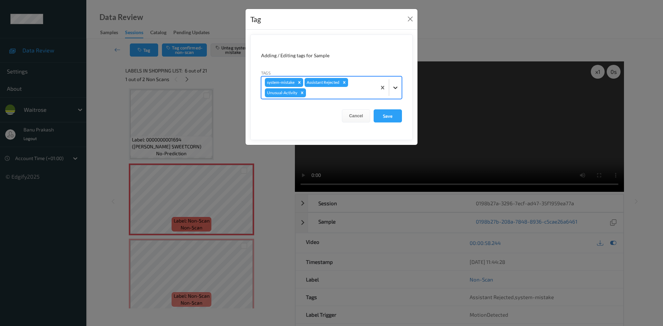
click at [398, 92] on div at bounding box center [395, 87] width 12 height 12
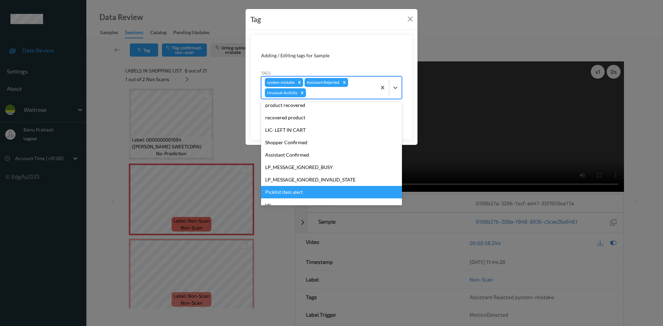
click at [287, 188] on div "Picklist item alert" at bounding box center [331, 192] width 141 height 12
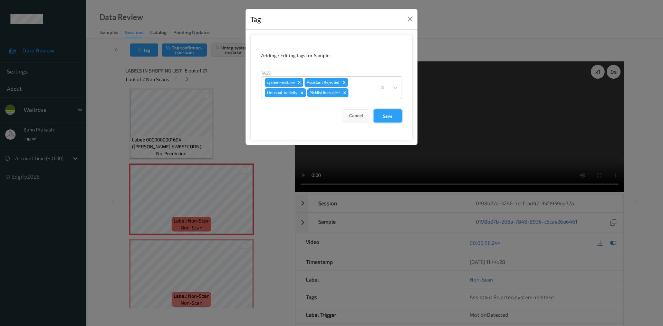
click at [394, 113] on button "Save" at bounding box center [387, 115] width 28 height 13
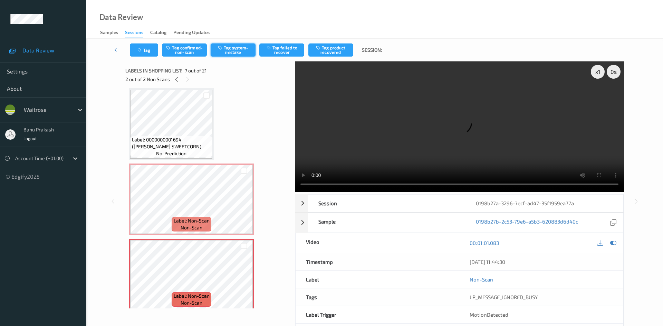
click at [234, 47] on button "Tag system-mistake" at bounding box center [233, 49] width 45 height 13
click at [143, 51] on icon "button" at bounding box center [140, 50] width 6 height 5
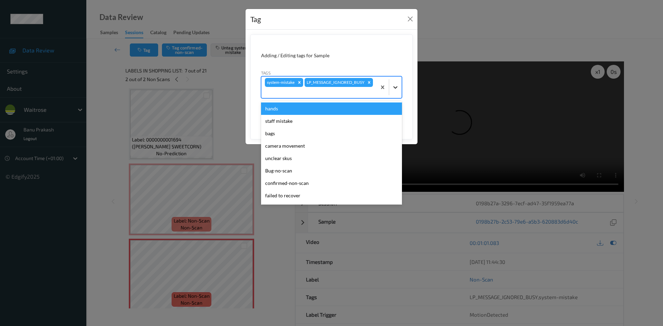
click at [393, 90] on icon at bounding box center [395, 87] width 7 height 7
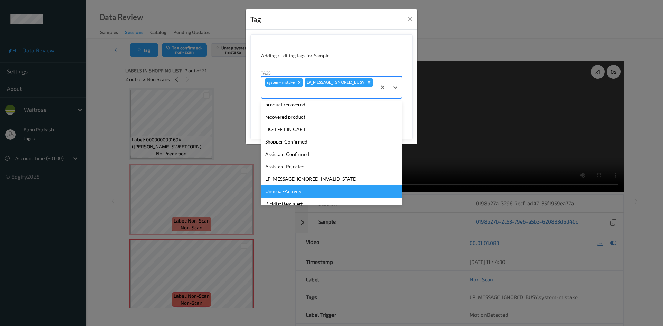
click at [296, 189] on div "Unusual-Activity" at bounding box center [331, 191] width 141 height 12
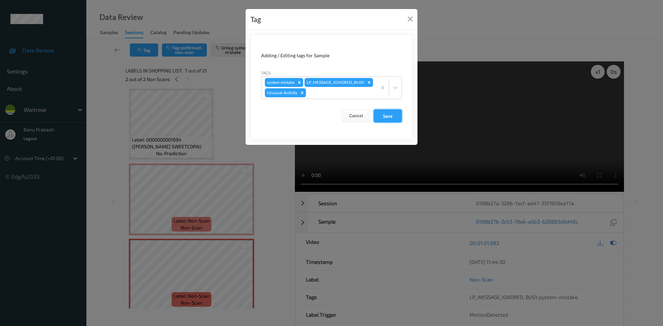
click at [391, 123] on button "Save" at bounding box center [387, 115] width 28 height 13
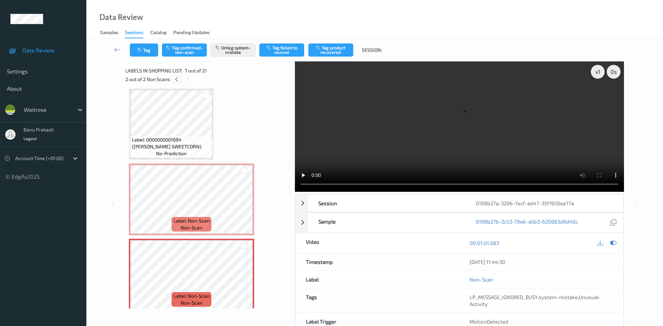
click at [177, 77] on icon at bounding box center [177, 79] width 6 height 6
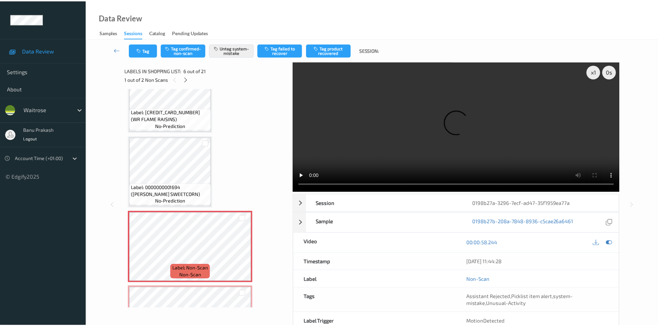
scroll to position [201, 0]
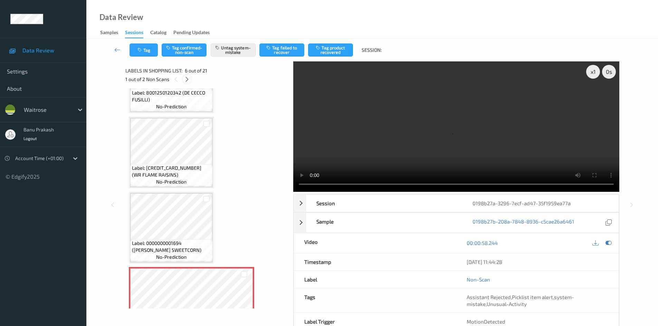
click at [185, 79] on icon at bounding box center [187, 79] width 6 height 6
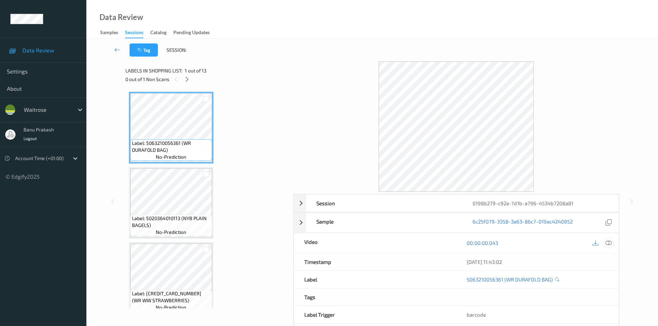
click at [609, 243] on icon at bounding box center [608, 243] width 6 height 6
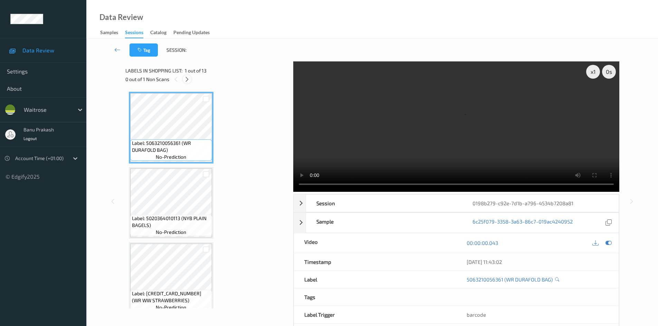
click at [188, 80] on icon at bounding box center [187, 79] width 6 height 6
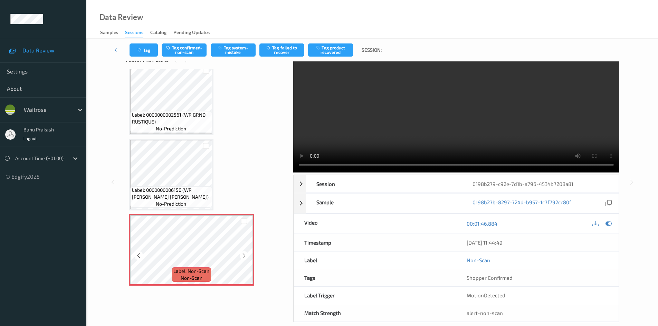
scroll to position [30, 0]
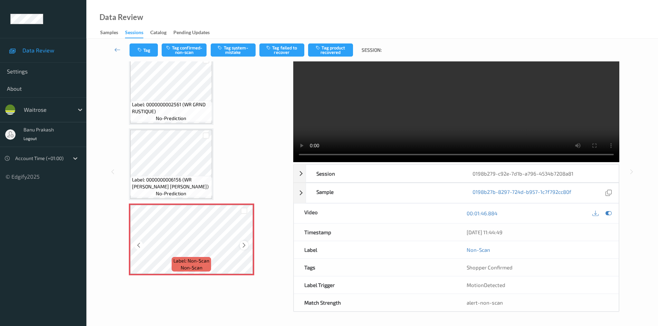
click at [244, 245] on icon at bounding box center [244, 245] width 6 height 6
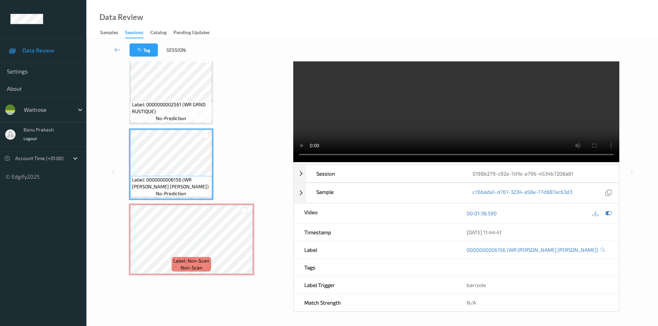
click at [412, 121] on video at bounding box center [456, 97] width 326 height 130
click at [486, 123] on video at bounding box center [456, 97] width 326 height 130
click at [404, 120] on video at bounding box center [456, 97] width 326 height 130
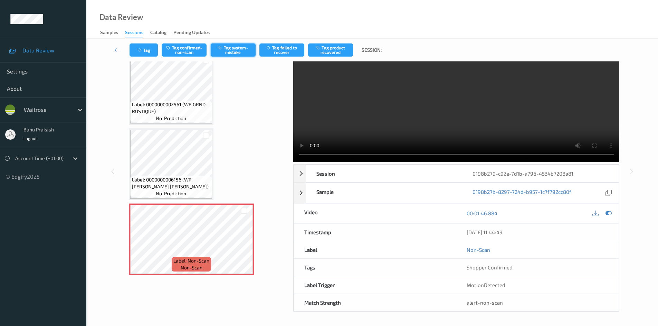
click at [239, 48] on button "Tag system-mistake" at bounding box center [233, 49] width 45 height 13
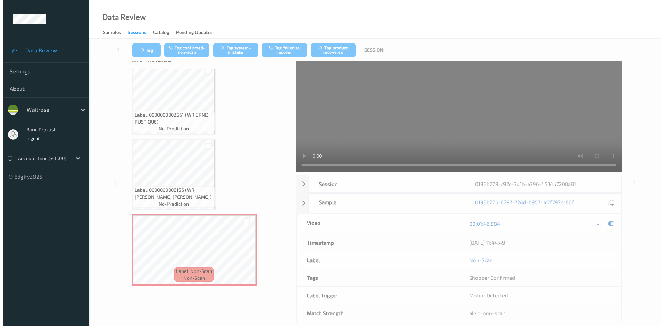
scroll to position [0, 0]
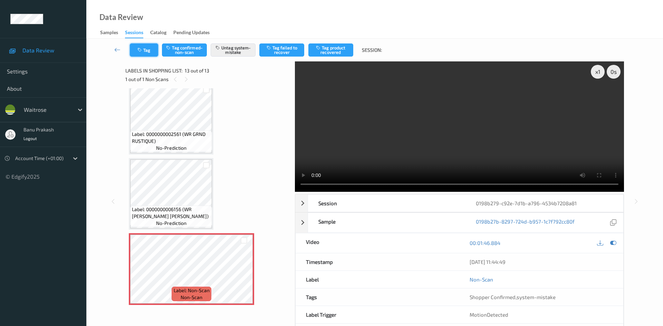
click at [139, 54] on button "Tag" at bounding box center [144, 49] width 28 height 13
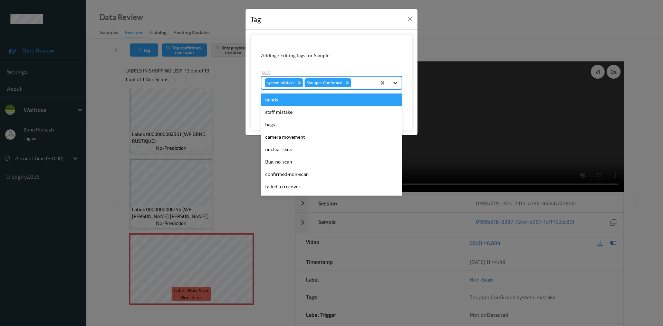
click at [399, 83] on div at bounding box center [395, 83] width 12 height 12
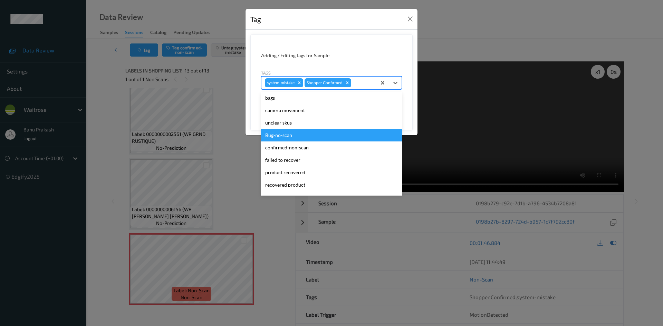
scroll to position [135, 0]
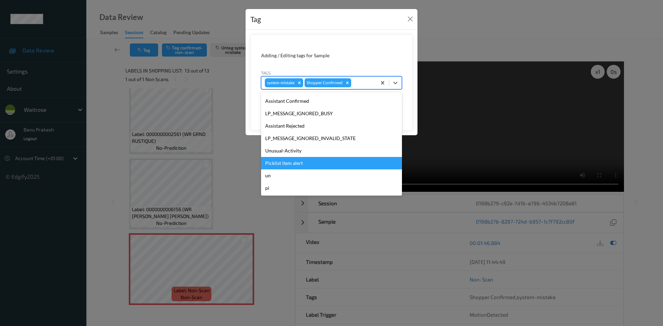
click at [285, 162] on div "Picklist item alert" at bounding box center [331, 163] width 141 height 12
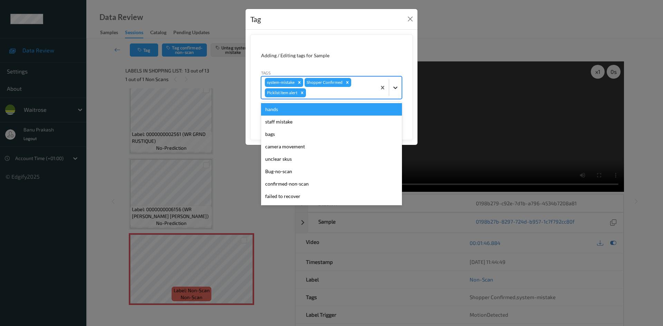
click at [397, 85] on icon at bounding box center [395, 87] width 7 height 7
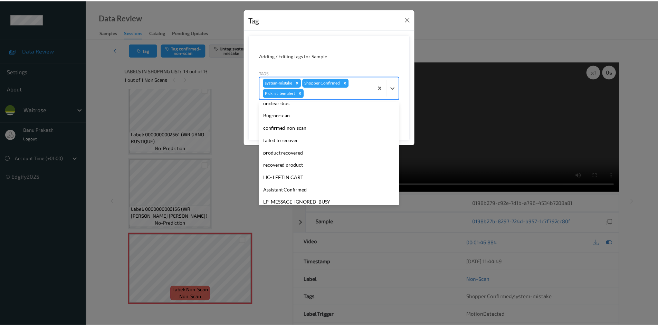
scroll to position [123, 0]
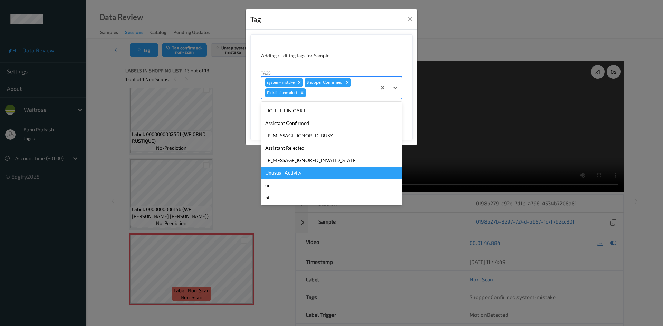
click at [307, 171] on div "Unusual-Activity" at bounding box center [331, 173] width 141 height 12
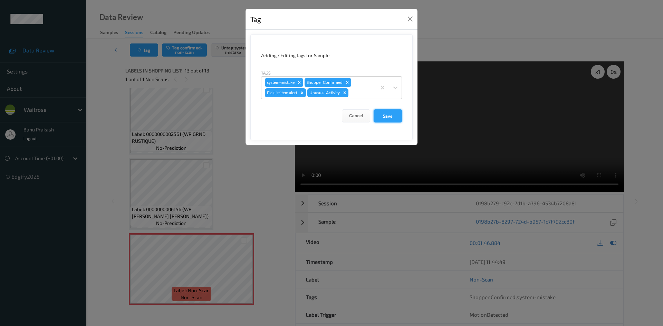
click at [392, 113] on button "Save" at bounding box center [387, 115] width 28 height 13
